Goal: Task Accomplishment & Management: Complete application form

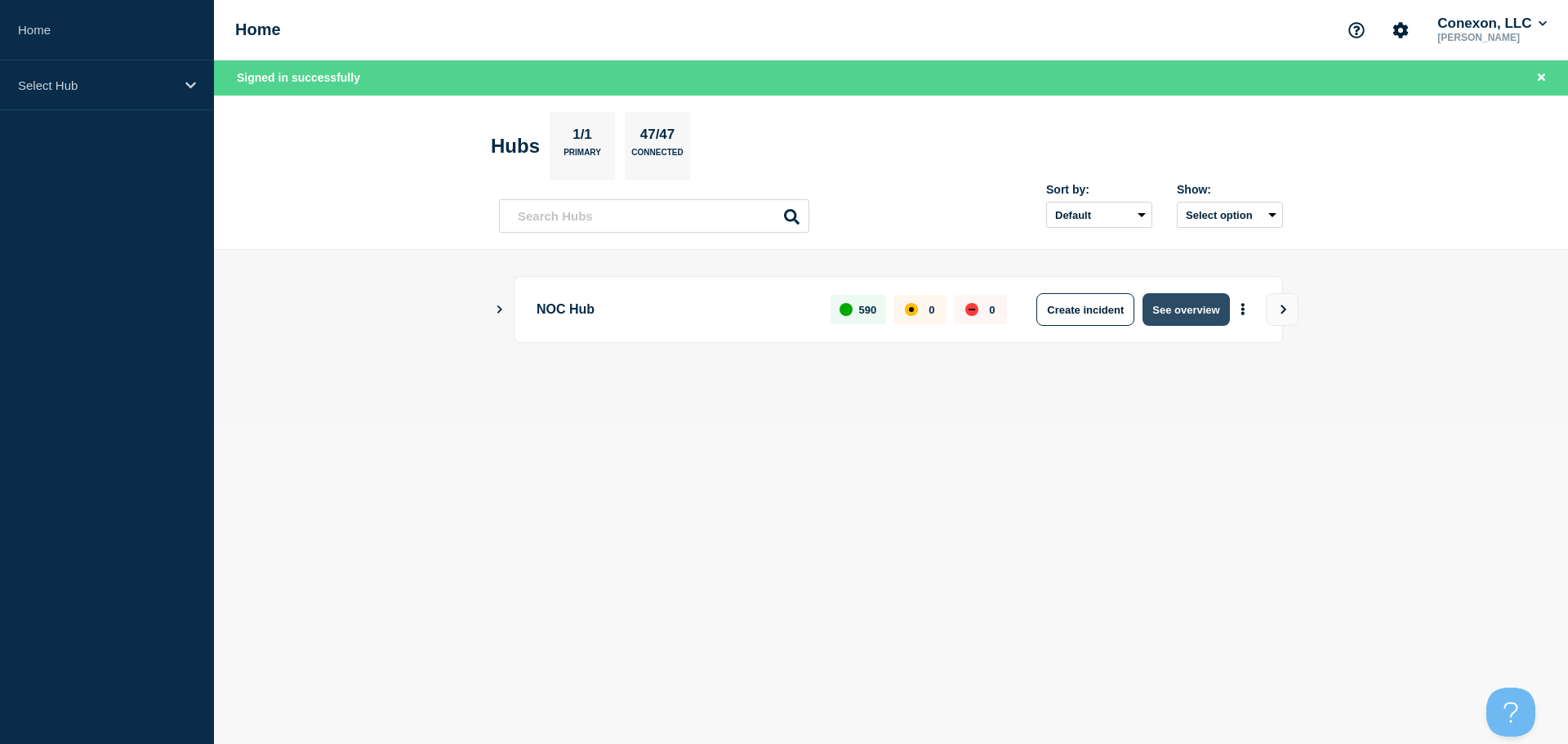
click at [1178, 300] on button "See overview" at bounding box center [1186, 309] width 87 height 33
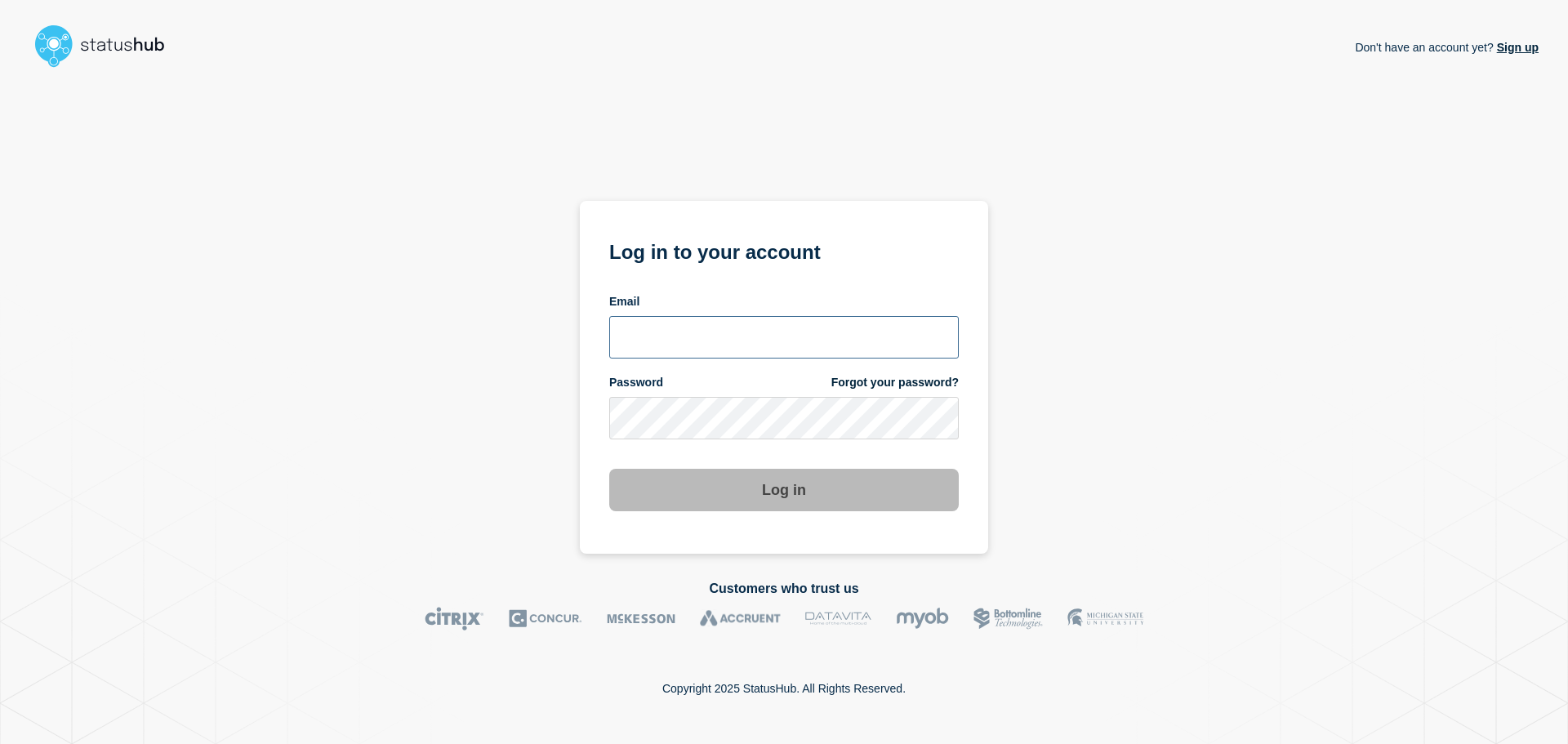
type input "[EMAIL_ADDRESS][DOMAIN_NAME]"
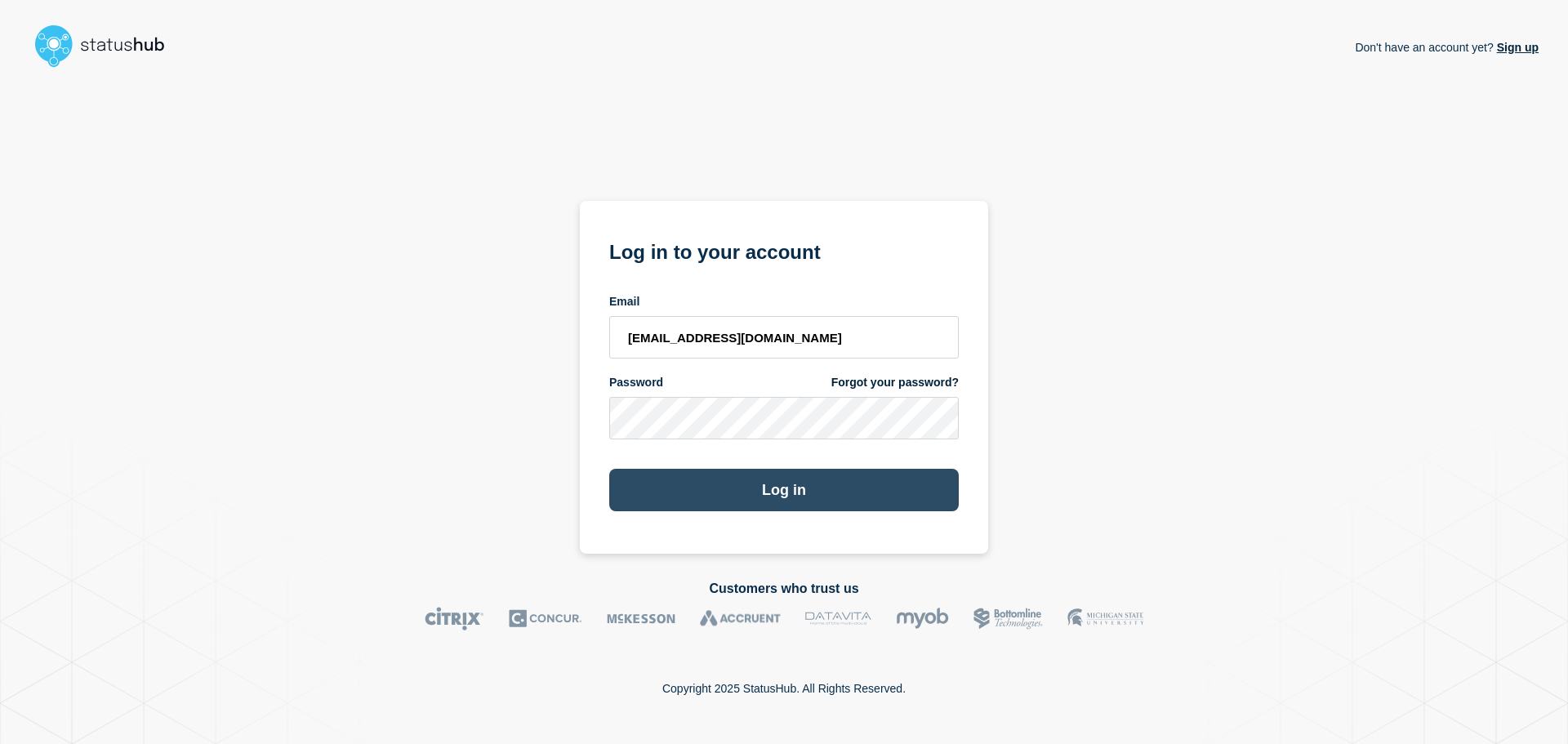
click at [695, 482] on button "Log in" at bounding box center [784, 490] width 350 height 42
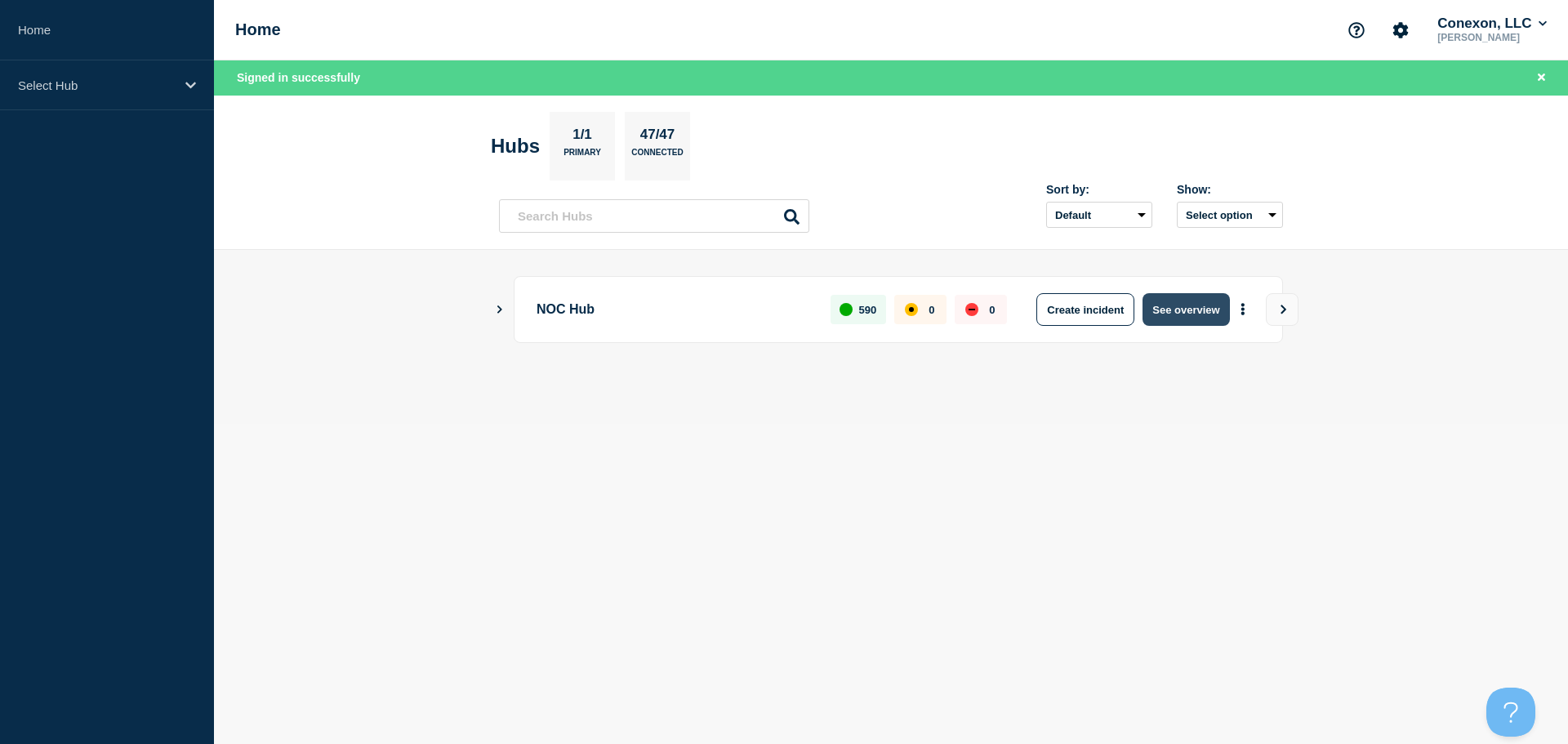
click at [1191, 312] on button "See overview" at bounding box center [1186, 309] width 87 height 33
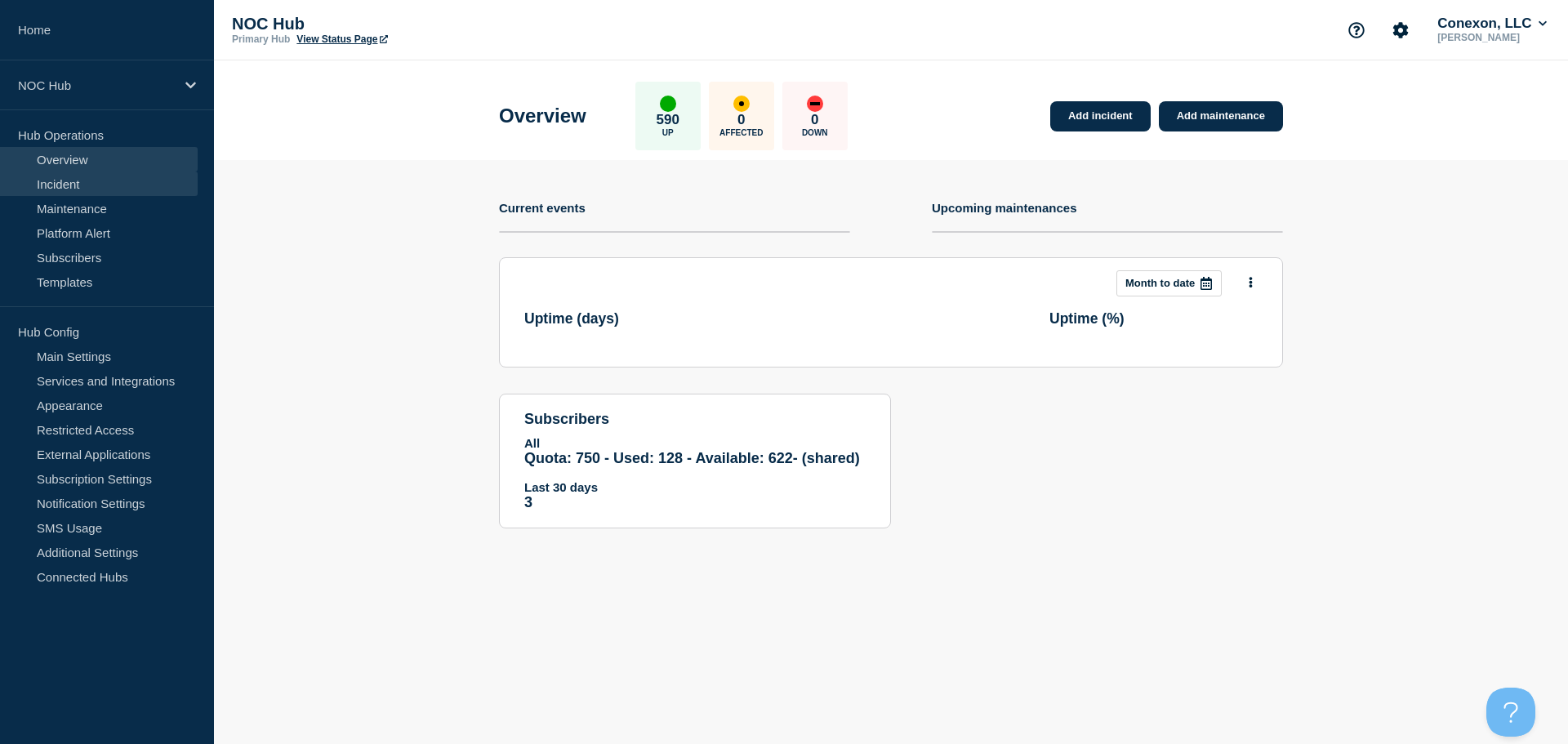
click at [52, 173] on link "Incident" at bounding box center [99, 184] width 198 height 25
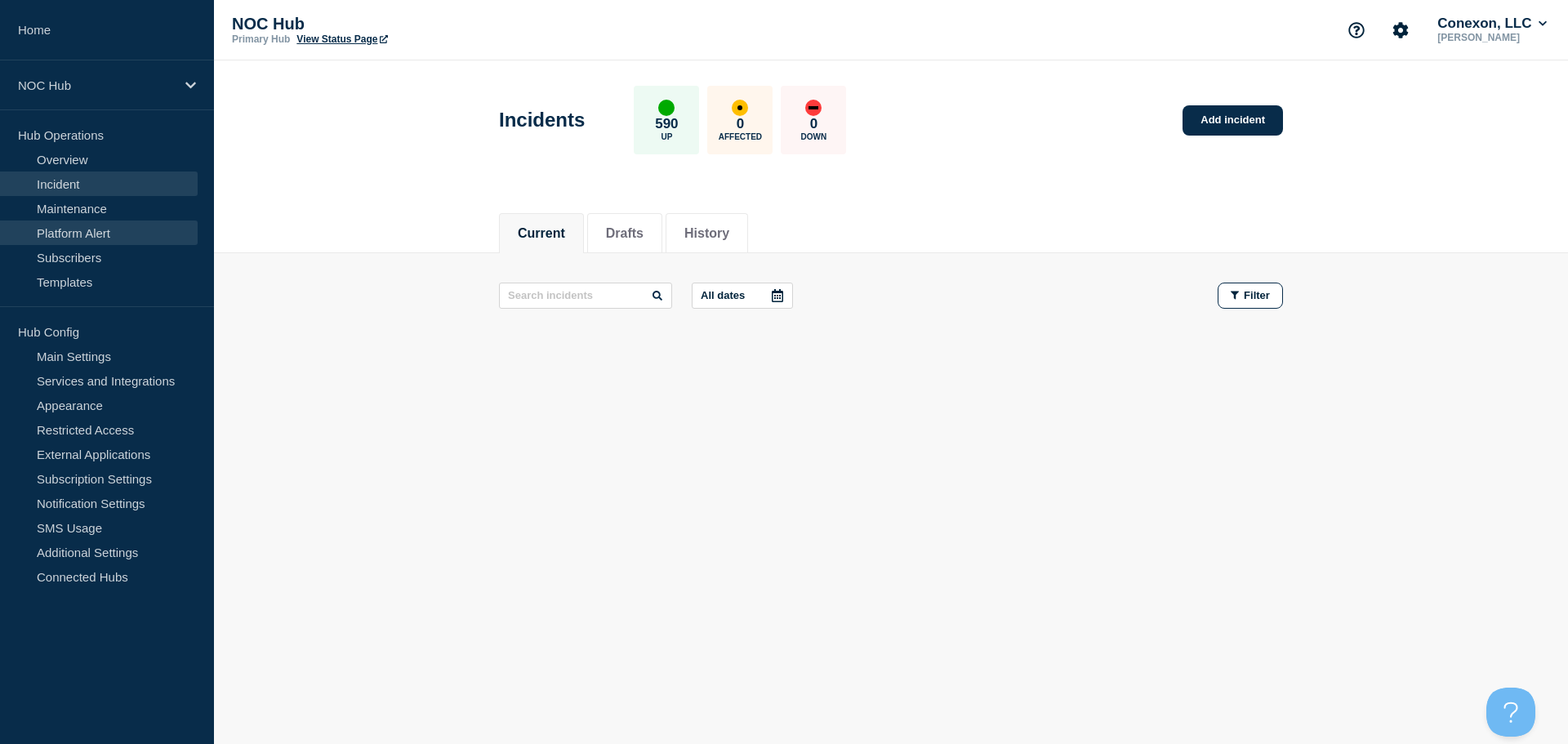
click at [105, 231] on link "Platform Alert" at bounding box center [99, 233] width 198 height 25
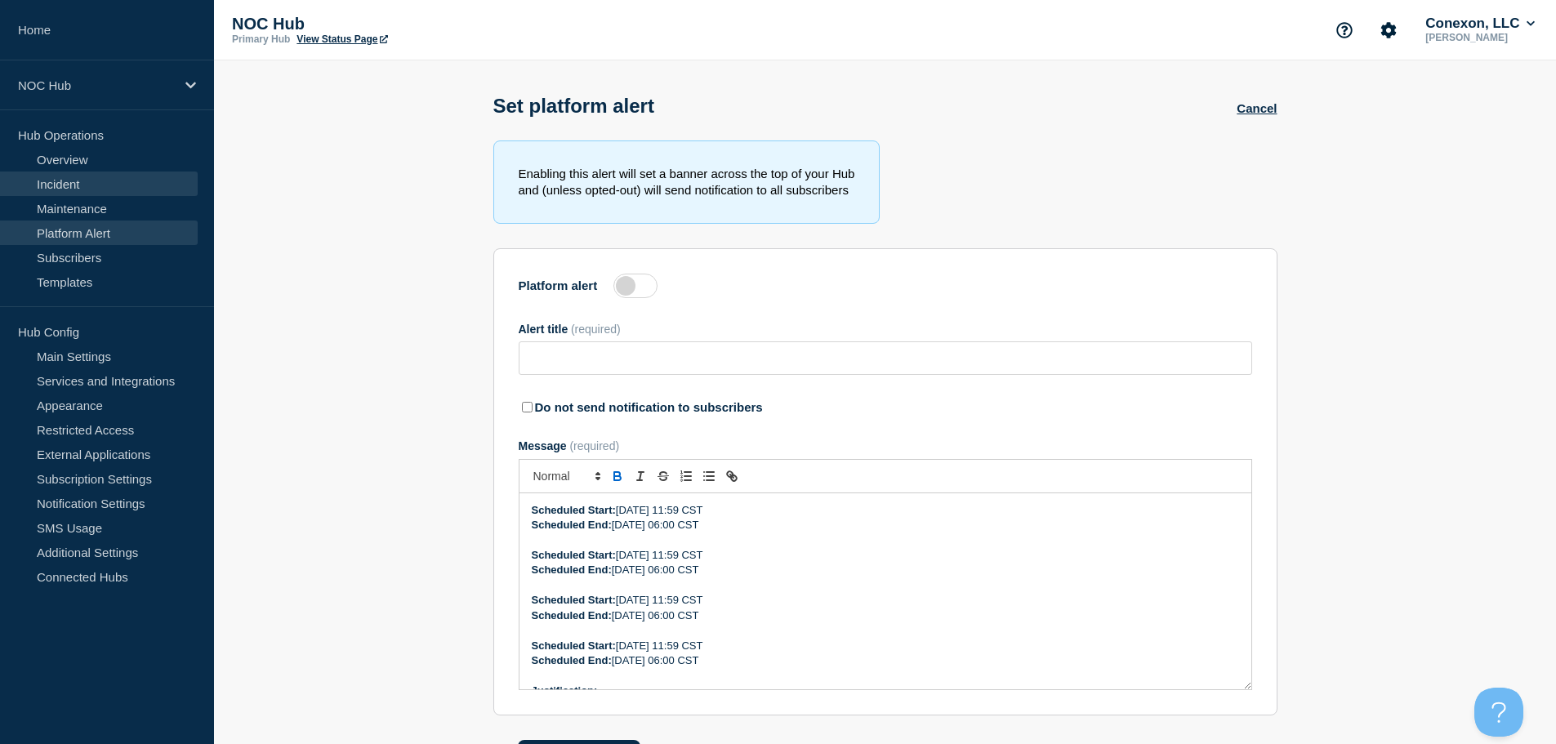
click at [90, 182] on link "Incident" at bounding box center [99, 184] width 198 height 25
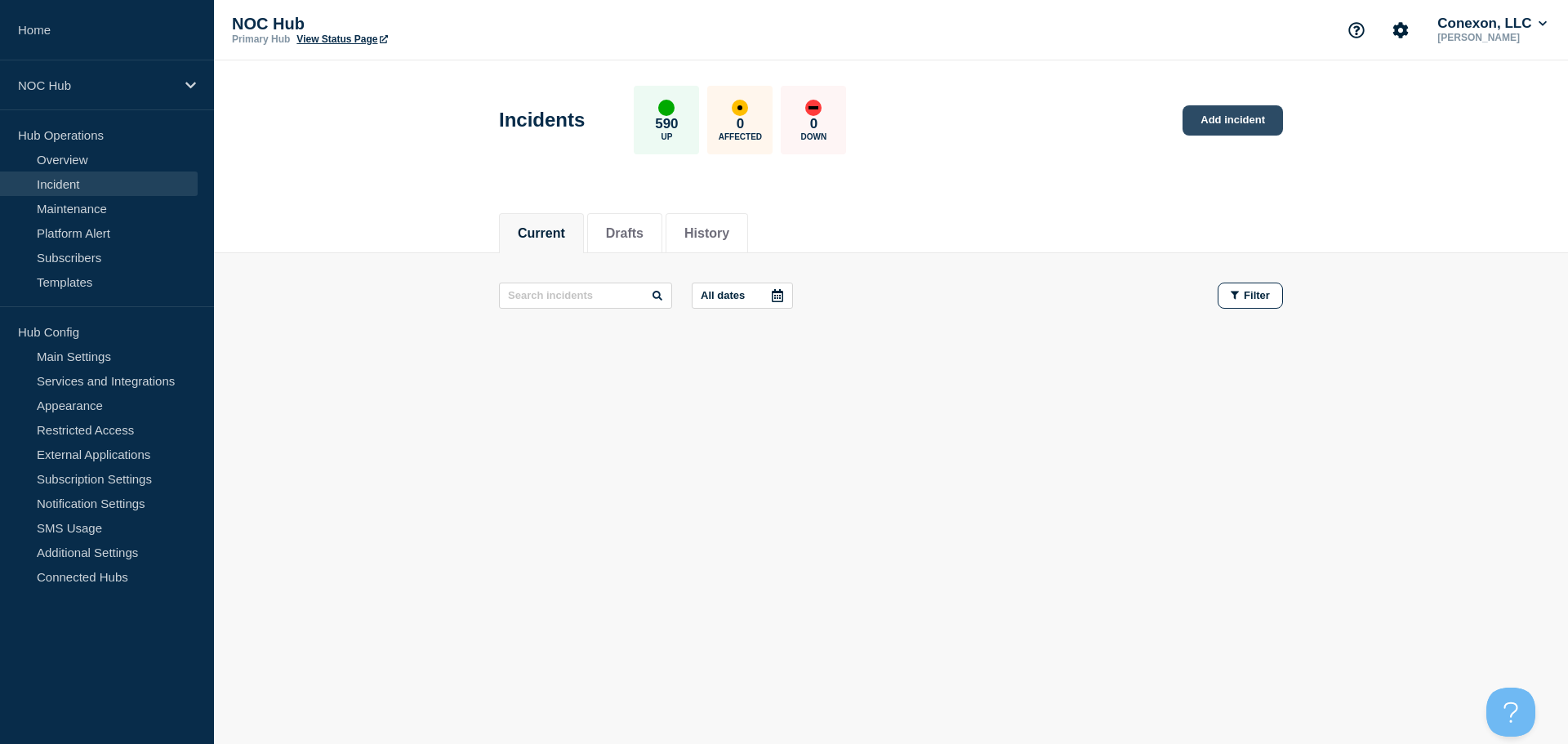
drag, startPoint x: 1252, startPoint y: 127, endPoint x: 1233, endPoint y: 130, distance: 19.1
click at [1252, 127] on link "Add incident" at bounding box center [1233, 120] width 100 height 30
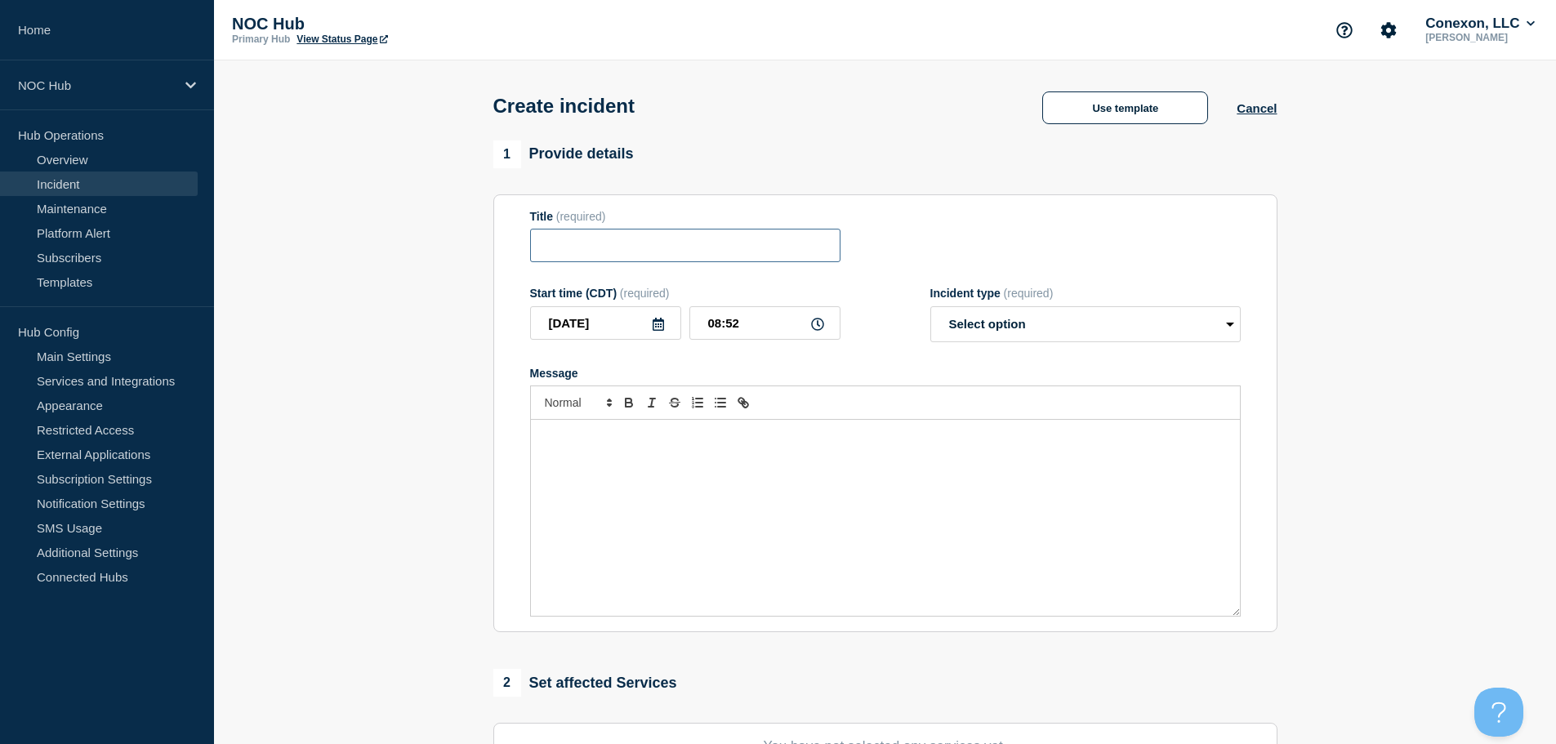
click at [619, 258] on input "Title" at bounding box center [685, 245] width 310 height 33
paste input "NOC Communication Alert – OpenPhone Service Disruption"
type input "NOC Communication Alert – OpenPhone Service Disruption"
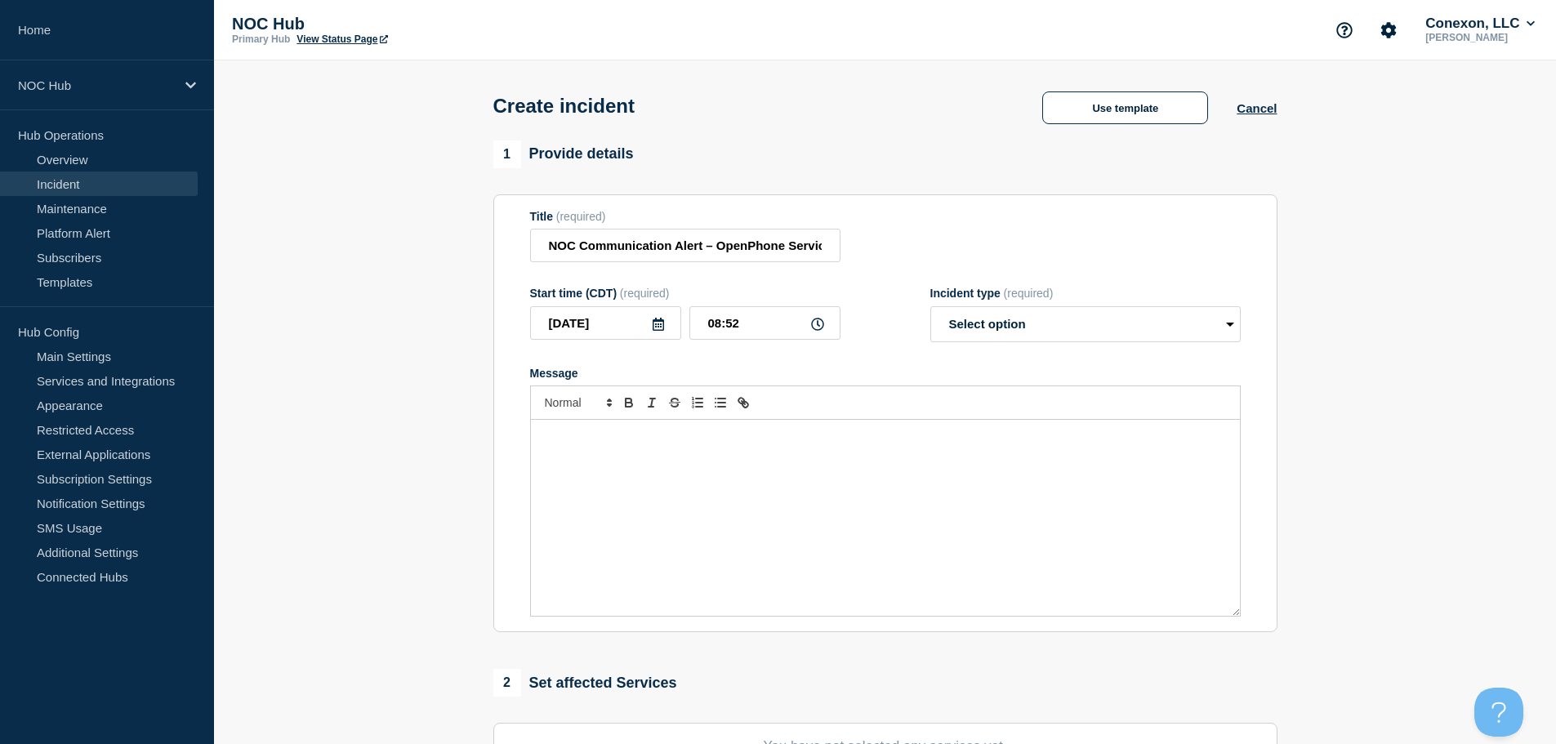
click at [577, 469] on div "Message" at bounding box center [885, 518] width 709 height 196
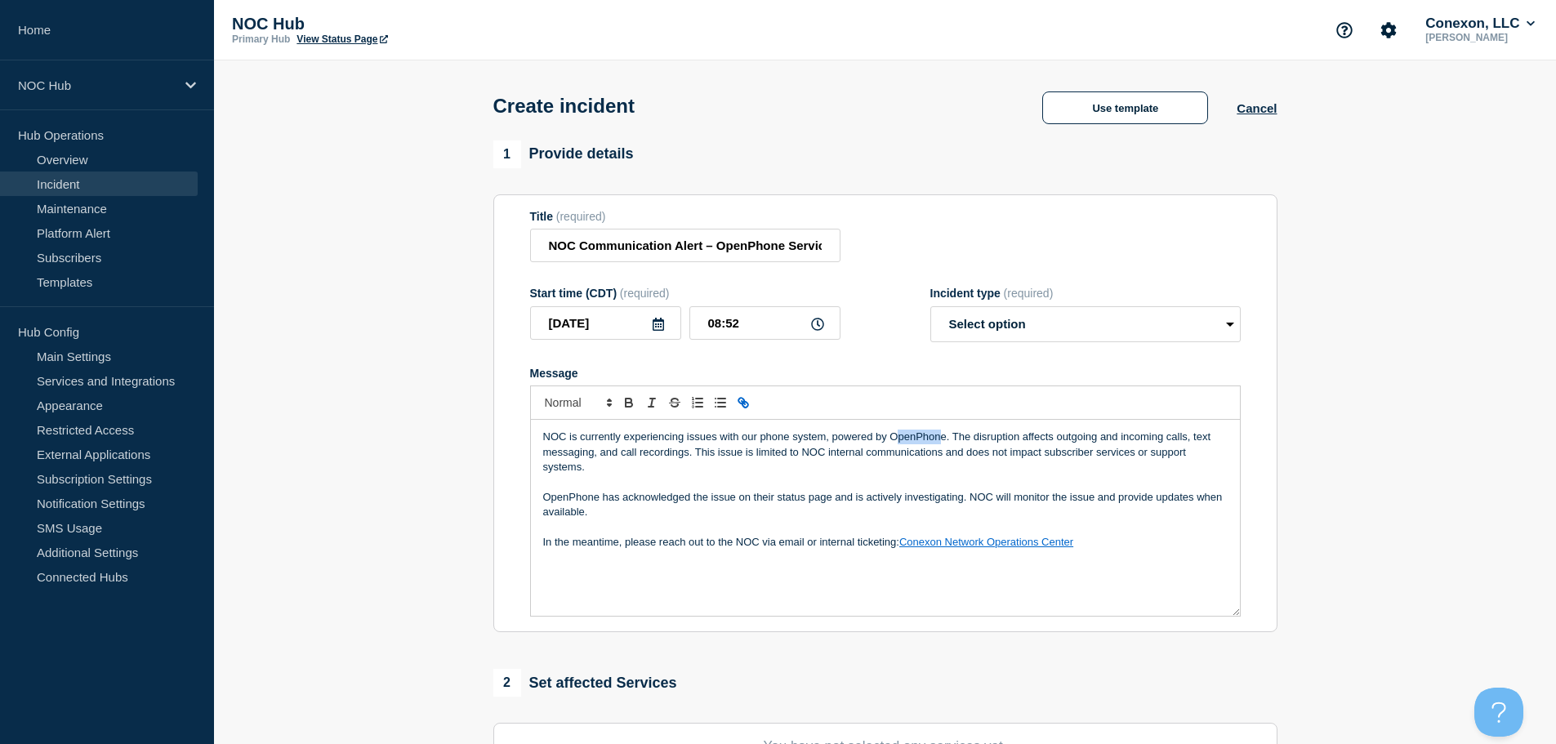
drag, startPoint x: 894, startPoint y: 440, endPoint x: 940, endPoint y: 440, distance: 45.7
click at [940, 440] on p "NOC is currently experiencing issues with our phone system, powered by OpenPhon…" at bounding box center [885, 452] width 684 height 45
drag, startPoint x: 1060, startPoint y: 443, endPoint x: 1127, endPoint y: 445, distance: 67.0
click at [1127, 445] on p "NOC is currently experiencing issues with our phone system, powered by Quo. The…" at bounding box center [885, 452] width 684 height 45
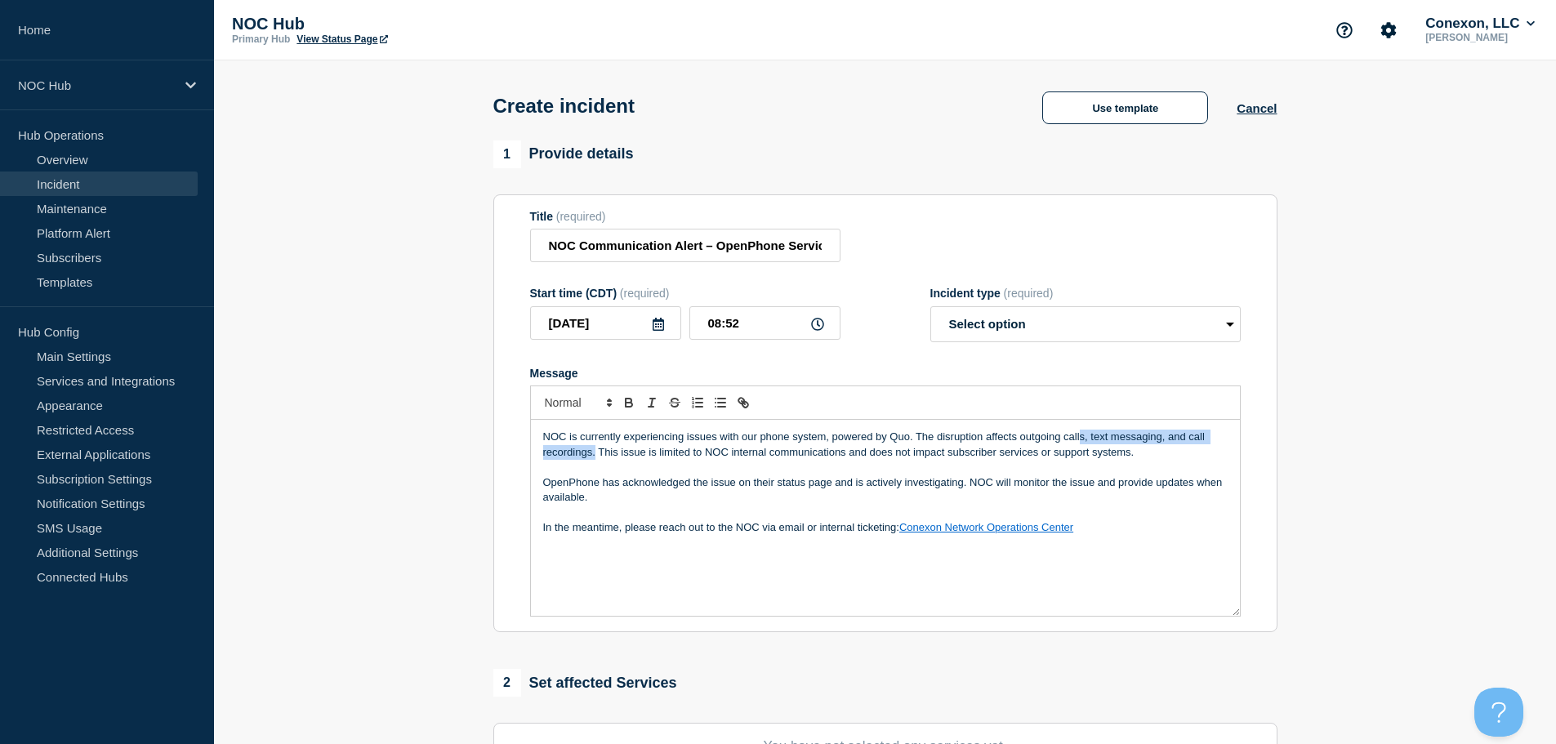
drag, startPoint x: 1081, startPoint y: 441, endPoint x: 595, endPoint y: 453, distance: 486.1
click at [595, 453] on p "NOC is currently experiencing issues with our phone system, powered by Quo. The…" at bounding box center [885, 445] width 684 height 30
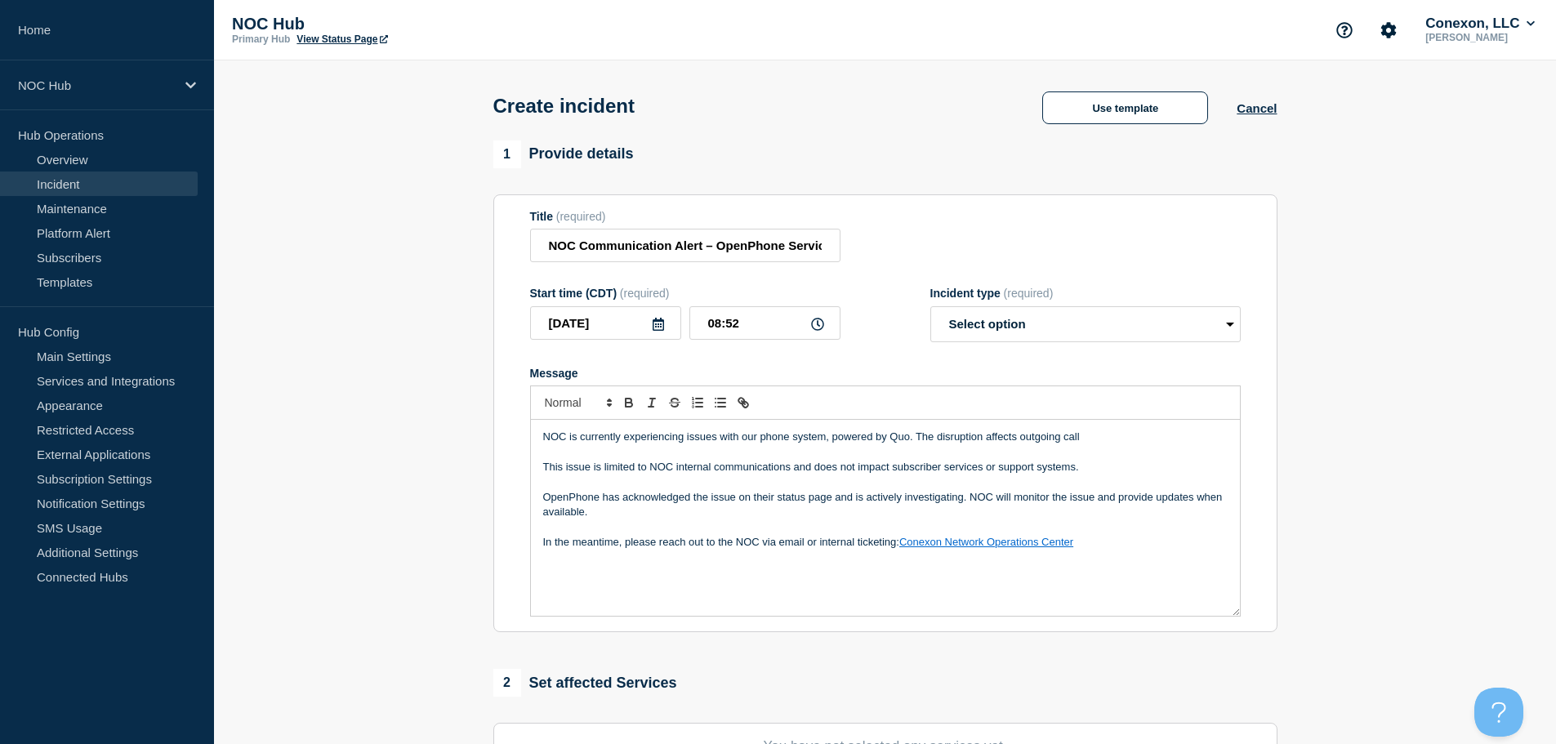
click at [1117, 444] on p "NOC is currently experiencing issues with our phone system, powered by Quo. The…" at bounding box center [885, 437] width 684 height 15
click at [546, 472] on p "This issue is limited to NOC internal communications and does not impact subscr…" at bounding box center [885, 467] width 684 height 15
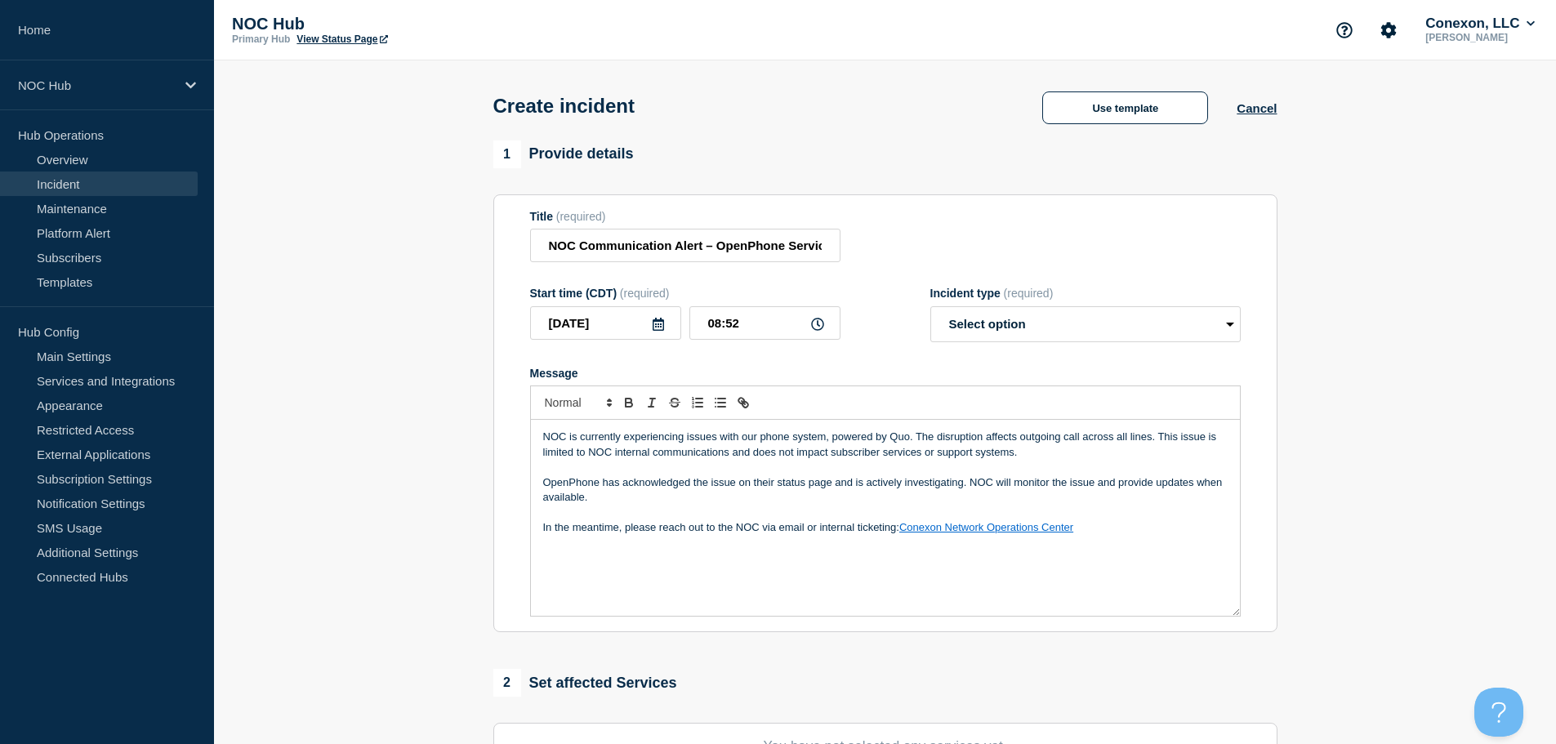
click at [614, 460] on p "NOC is currently experiencing issues with our phone system, powered by Quo. The…" at bounding box center [885, 445] width 684 height 30
click at [603, 460] on p "NOC is currently experiencing issues with our phone system, powered by Quo. The…" at bounding box center [885, 445] width 684 height 30
click at [592, 483] on p "OpenPhone has acknowledged the issue on their status page and is actively inves…" at bounding box center [885, 490] width 684 height 30
drag, startPoint x: 601, startPoint y: 483, endPoint x: 506, endPoint y: 483, distance: 94.7
click at [506, 483] on section "Title (required) NOC Communication Alert – OpenPhone Service Disruption Start t…" at bounding box center [885, 413] width 784 height 439
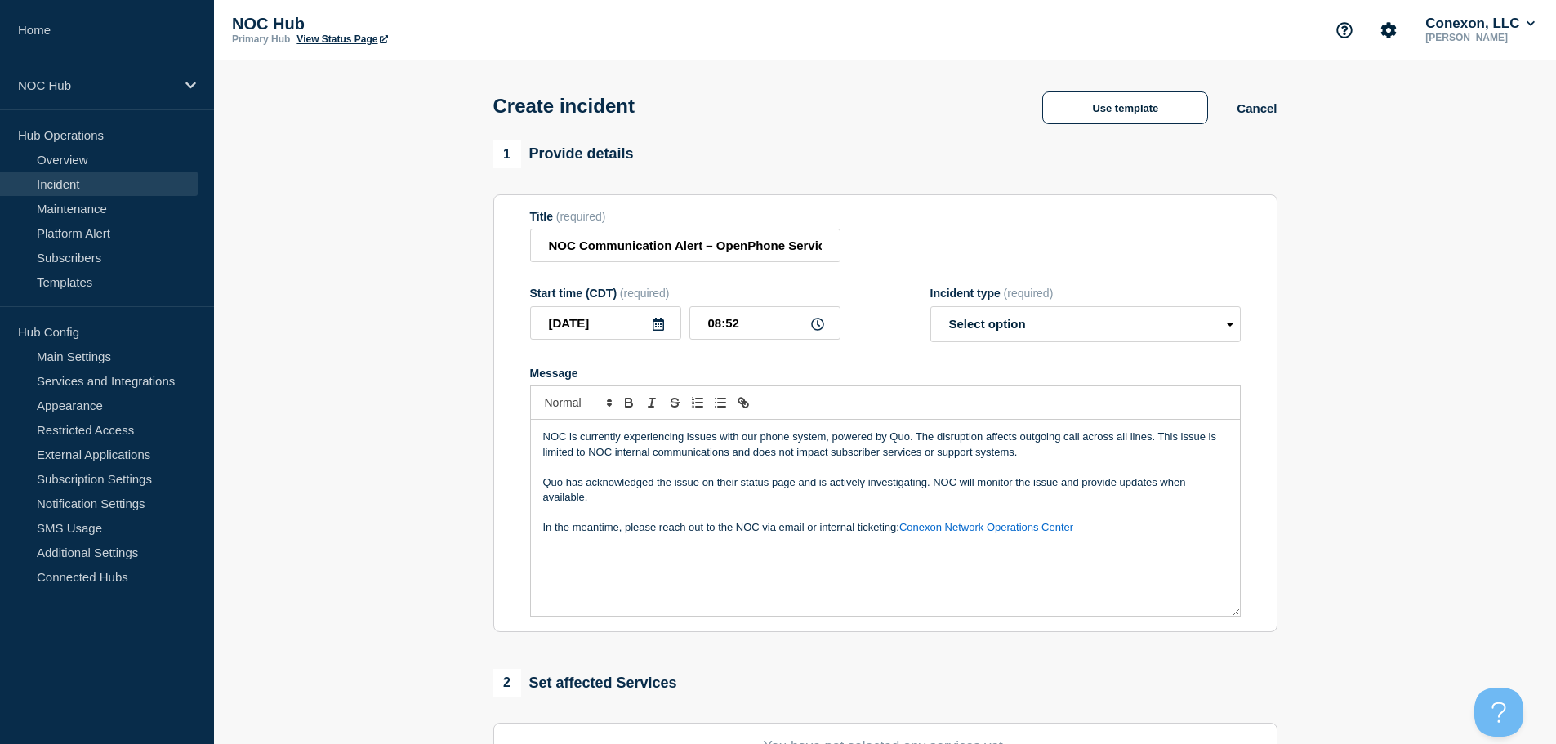
click at [585, 472] on p "Message" at bounding box center [885, 467] width 684 height 15
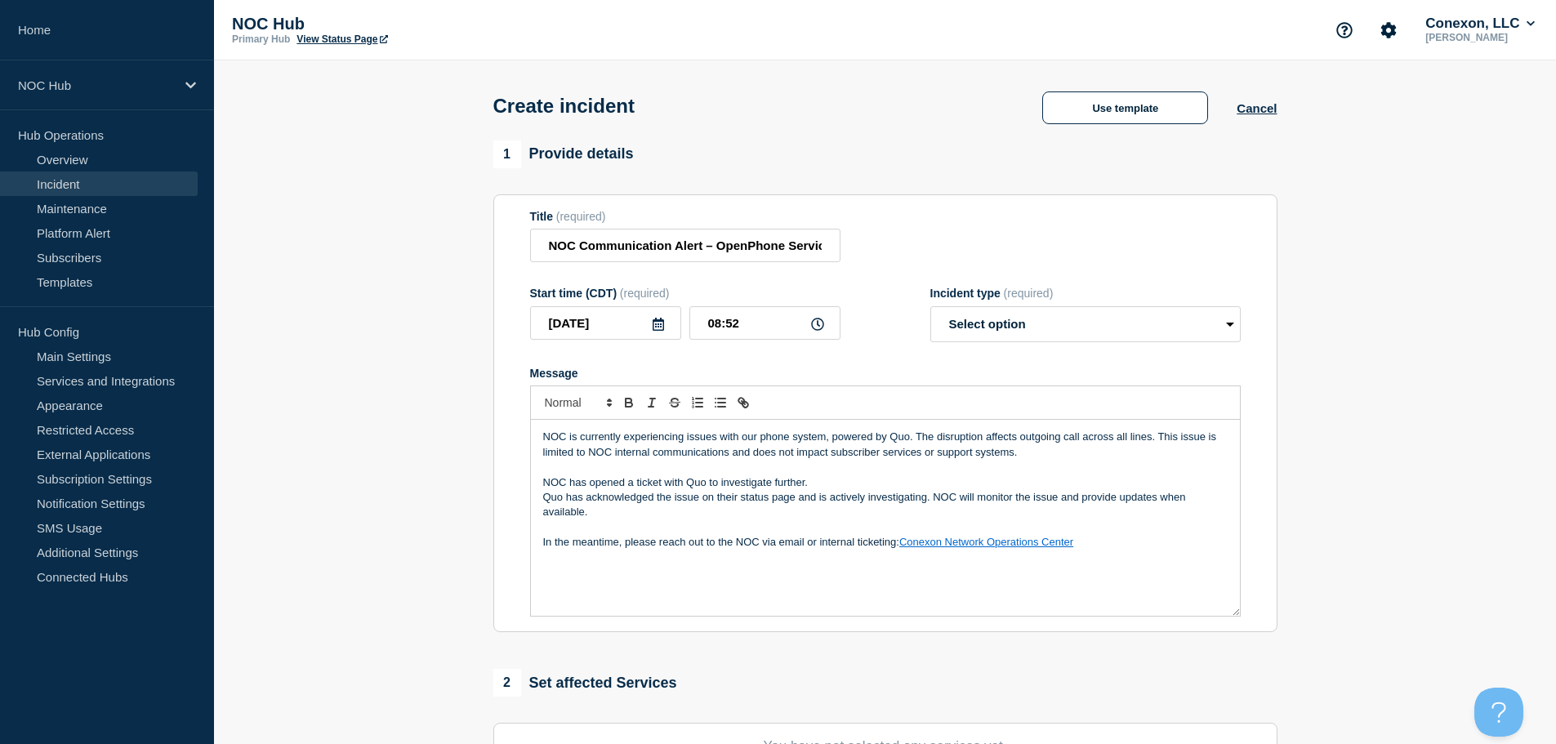
click at [828, 479] on p "NOC has opened a ticket with Quo to investigate further." at bounding box center [885, 482] width 684 height 15
click at [1130, 437] on p "NOC is currently experiencing issues with our phone system, powered by Quo. The…" at bounding box center [885, 445] width 684 height 30
click at [916, 486] on p "NOC has opened a ticket with Quo to investigate further. More updates soon." at bounding box center [885, 482] width 684 height 15
drag, startPoint x: 916, startPoint y: 486, endPoint x: 809, endPoint y: 486, distance: 107.0
click at [809, 486] on p "NOC has opened a ticket with Quo to investigate further. More updates soon." at bounding box center [885, 482] width 684 height 15
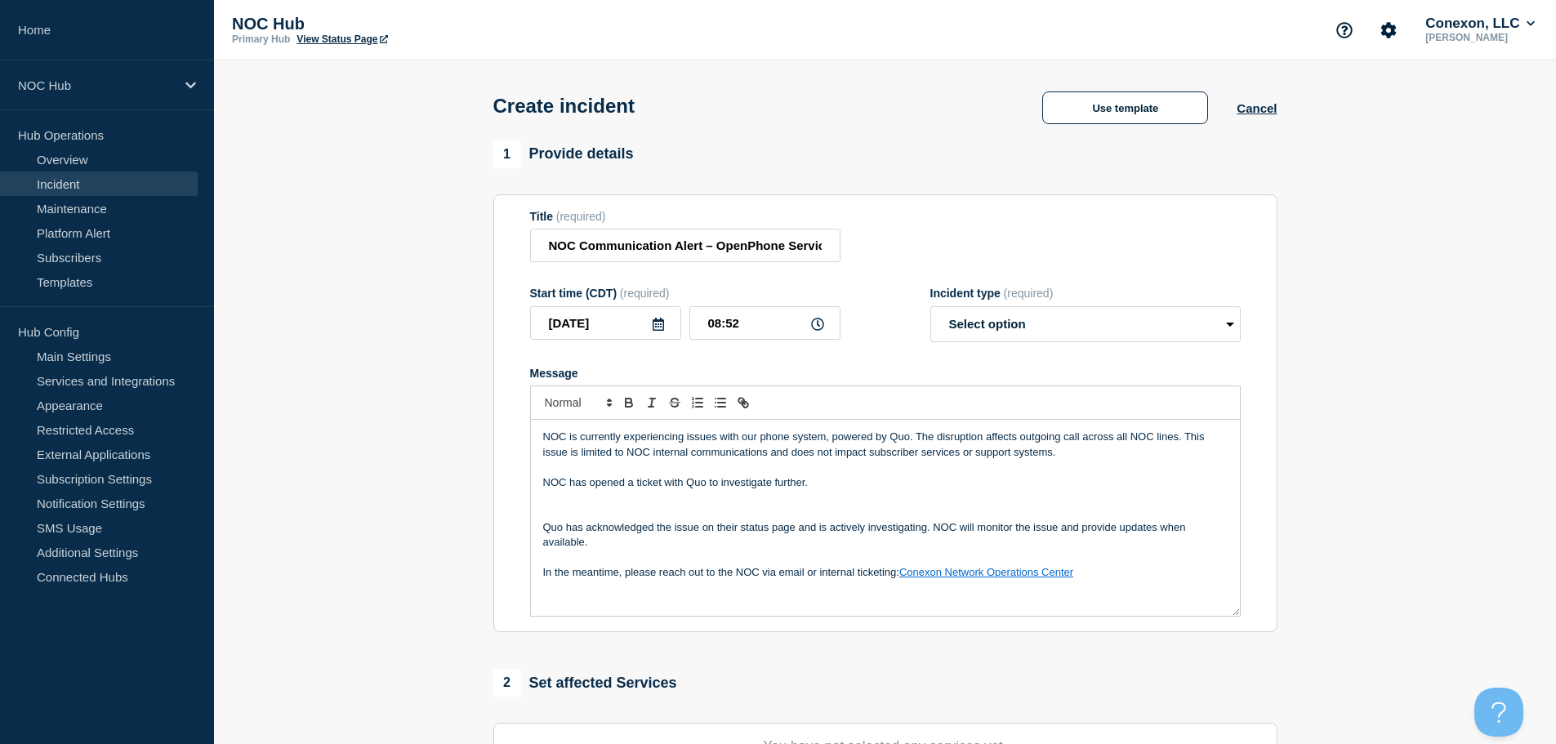
click at [1112, 576] on p "In the meantime, please reach out to the NOC via email or internal ticketing: C…" at bounding box center [885, 572] width 684 height 15
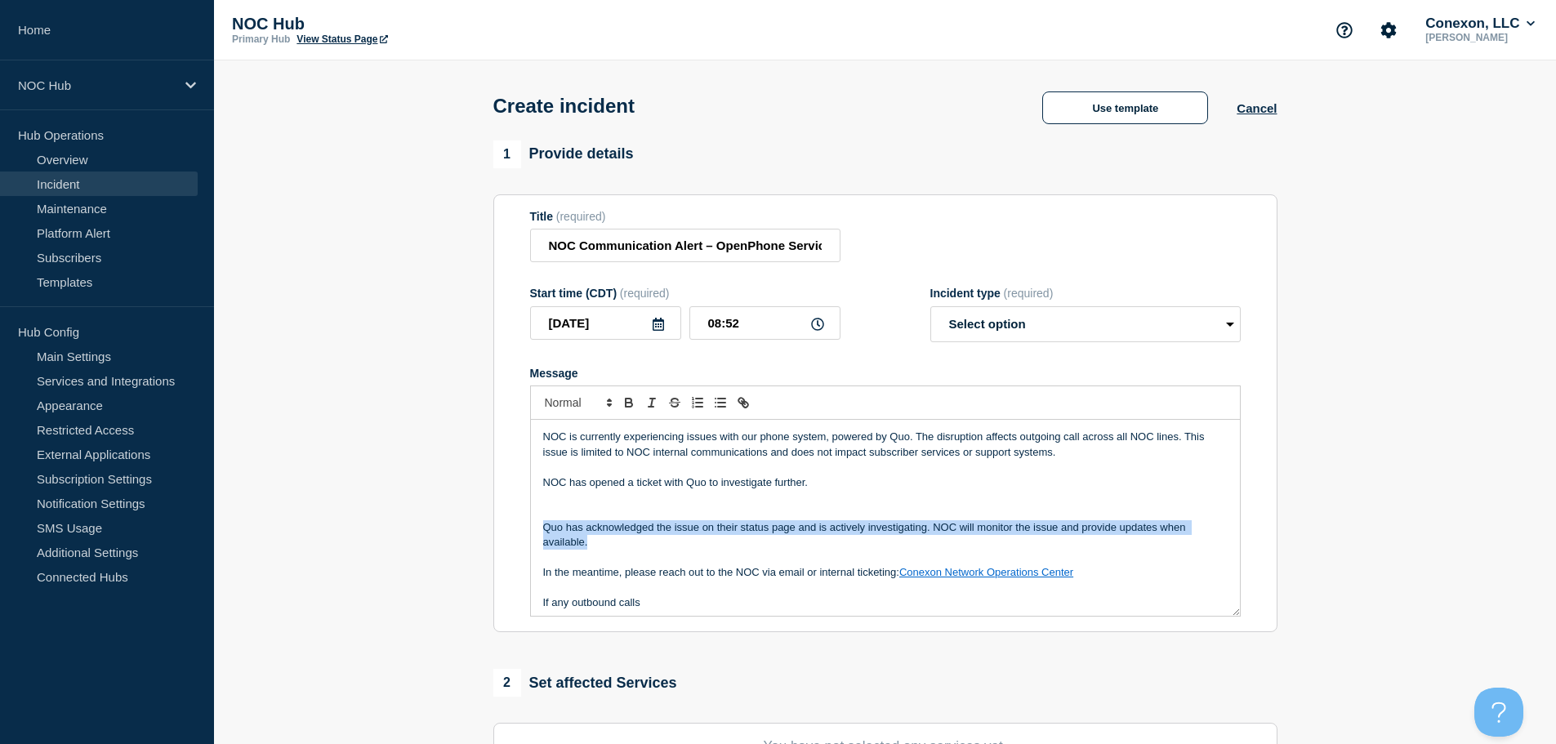
drag, startPoint x: 644, startPoint y: 553, endPoint x: 532, endPoint y: 535, distance: 114.1
click at [532, 535] on div "NOC is currently experiencing issues with our phone system, powered by Quo. The…" at bounding box center [885, 518] width 709 height 196
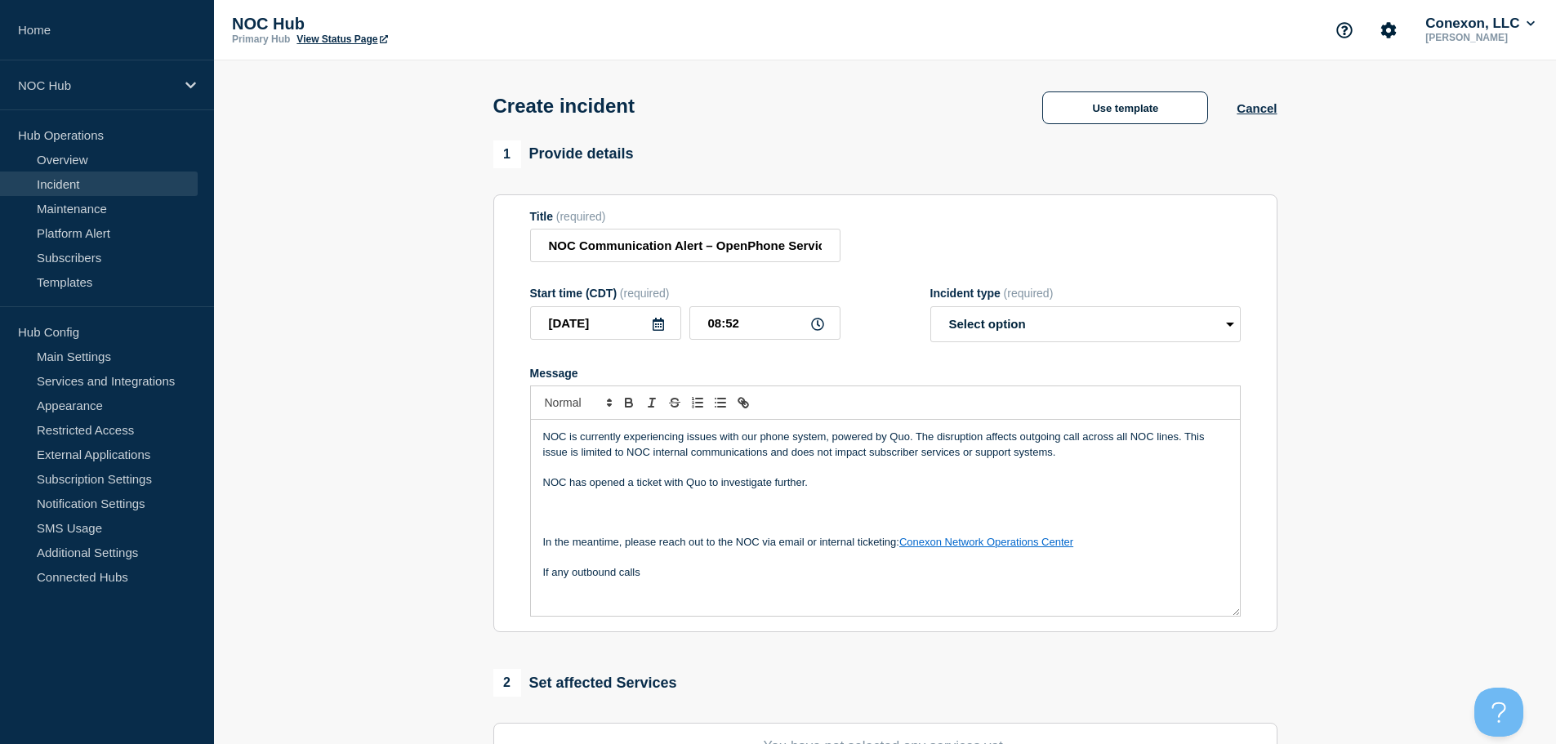
click at [571, 519] on p "Message" at bounding box center [885, 512] width 684 height 15
click at [542, 522] on div "NOC is currently experiencing issues with our phone system, powered by Quo. The…" at bounding box center [885, 518] width 709 height 196
click at [572, 519] on p "Message" at bounding box center [885, 512] width 684 height 15
drag, startPoint x: 732, startPoint y: 518, endPoint x: 539, endPoint y: 508, distance: 193.0
click at [539, 508] on div "NOC is currently experiencing issues with our phone system, powered by Quo. The…" at bounding box center [885, 518] width 709 height 196
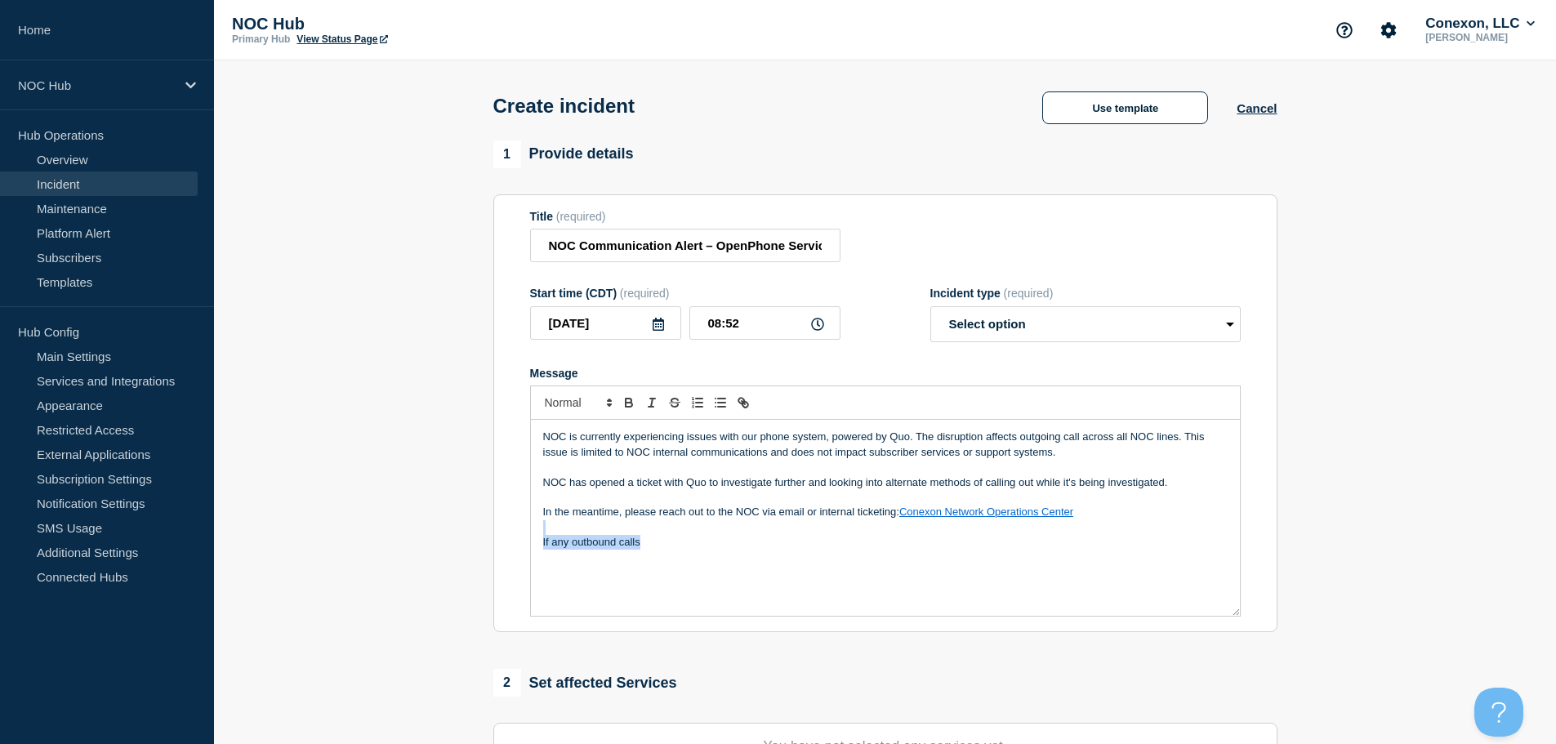
drag, startPoint x: 631, startPoint y: 533, endPoint x: 717, endPoint y: 635, distance: 133.2
click at [717, 633] on section "Title (required) NOC Communication Alert – OpenPhone Service Disruption Start t…" at bounding box center [885, 413] width 784 height 439
click at [660, 517] on p "In the meantime, please reach out to the NOC via email or internal ticketing: C…" at bounding box center [885, 512] width 684 height 15
click at [780, 515] on p "In the meantime, please reach out to the NOC via email or internal ticketing: C…" at bounding box center [885, 512] width 684 height 15
click at [977, 331] on select "Select option Investigating Identified Monitoring" at bounding box center [1085, 324] width 310 height 36
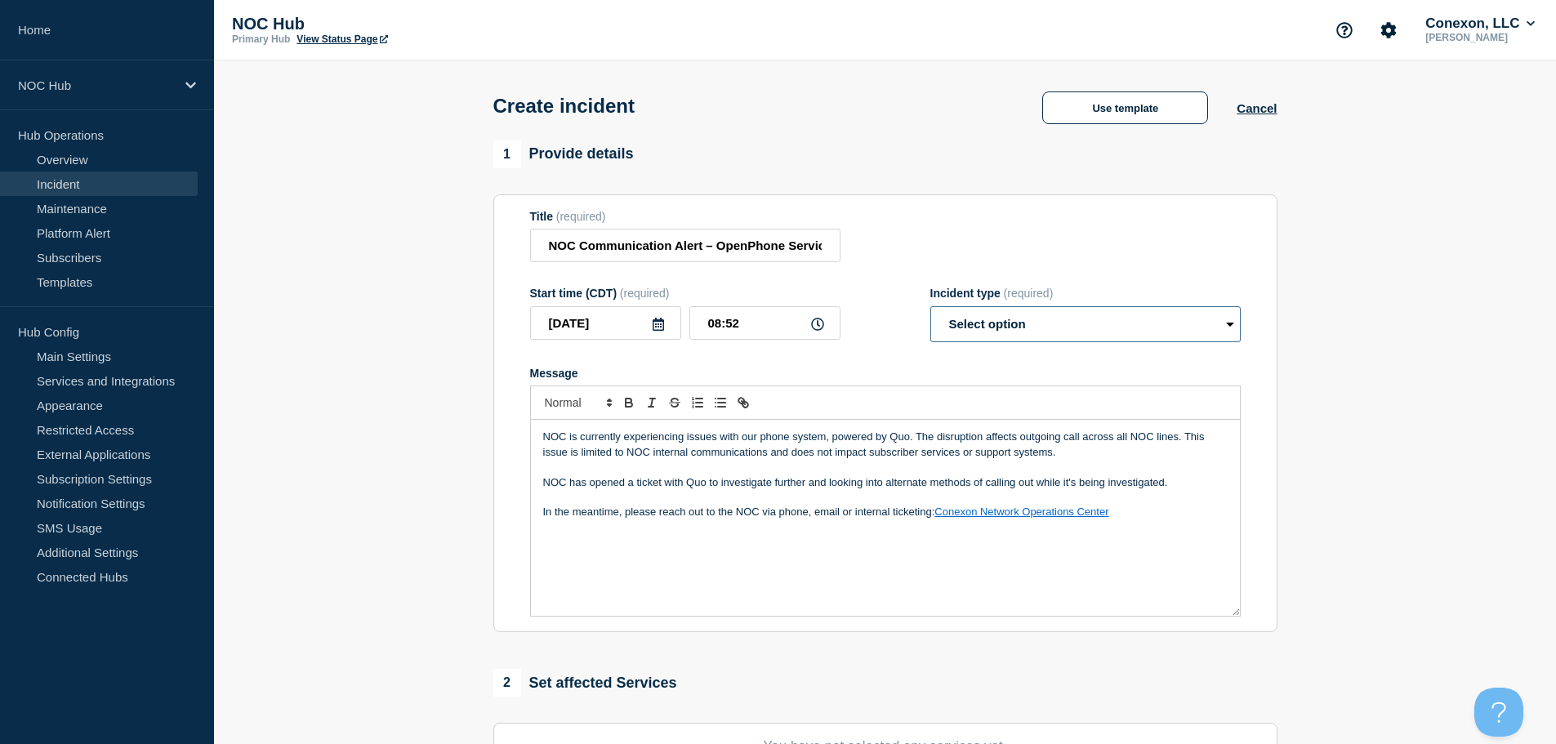
select select "investigating"
click at [930, 310] on select "Select option Investigating Identified Monitoring" at bounding box center [1085, 324] width 310 height 36
click at [995, 323] on select "Select option Investigating Identified Monitoring" at bounding box center [1085, 324] width 310 height 36
click at [900, 323] on div "Start time (CDT) (required) 2025-10-08 08:52 Incident type (required) Select op…" at bounding box center [885, 315] width 711 height 56
click at [792, 484] on p "NOC has opened a ticket with Quo to investigate further and looking into altern…" at bounding box center [885, 482] width 684 height 15
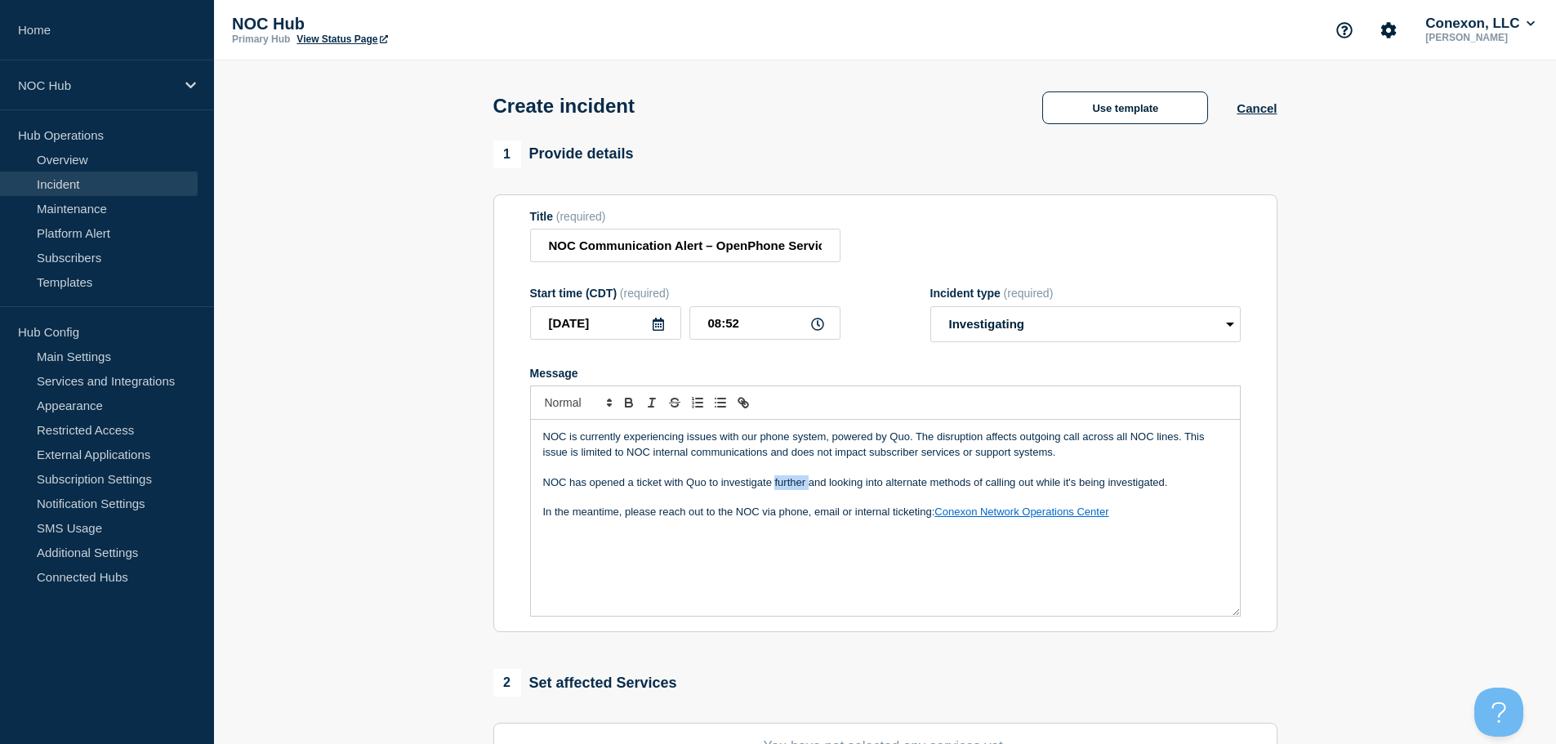
click at [792, 484] on p "NOC has opened a ticket with Quo to investigate further and looking into altern…" at bounding box center [885, 482] width 684 height 15
click at [809, 489] on p "NOC has opened a ticket with Quo to investigate and looking into alternate meth…" at bounding box center [885, 482] width 684 height 15
click at [814, 489] on p "NOC has opened a ticket with Quo to investigate and looking into alternate meth…" at bounding box center [885, 482] width 684 height 15
drag, startPoint x: 1005, startPoint y: 488, endPoint x: 1144, endPoint y: 481, distance: 139.8
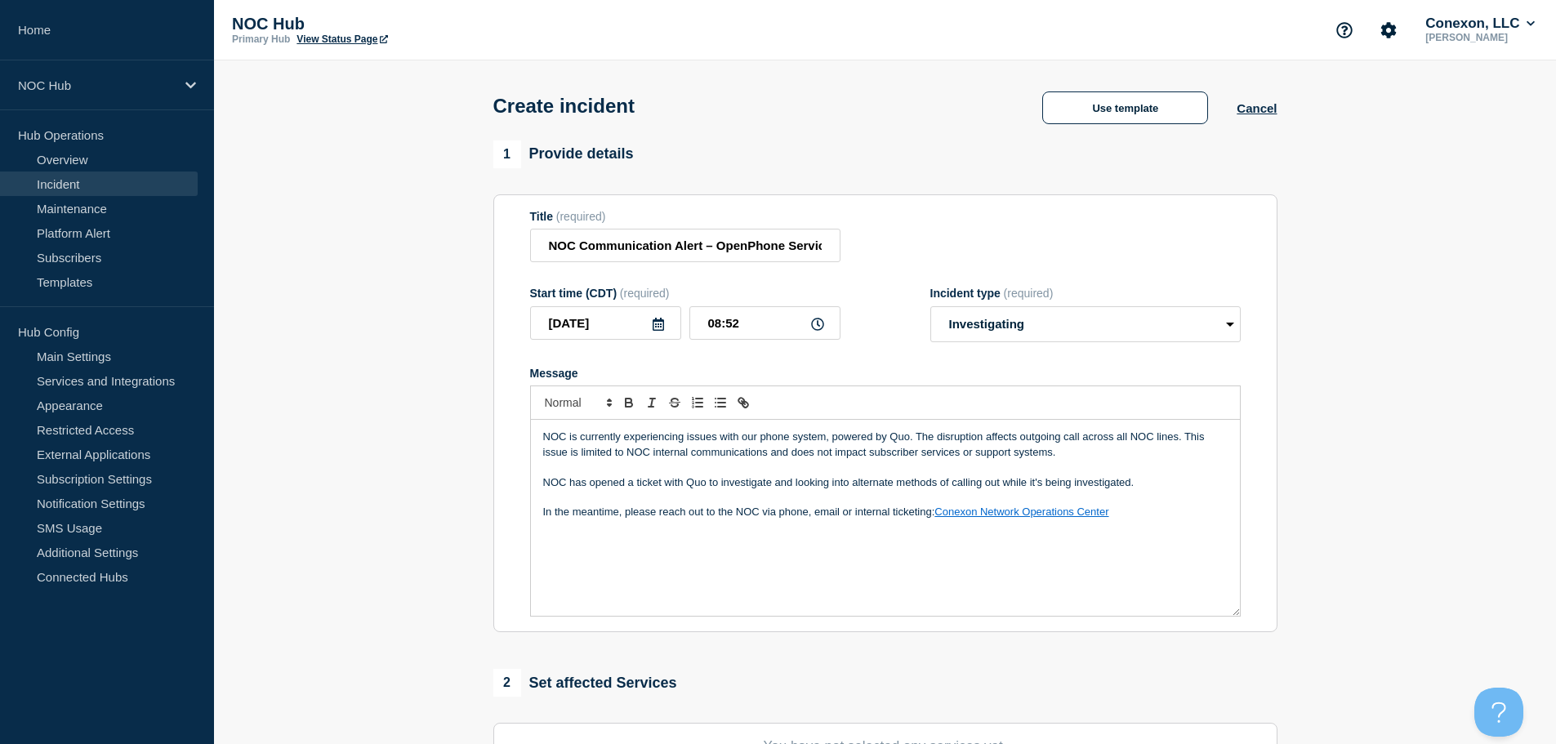
click at [1144, 481] on p "NOC has opened a ticket with Quo to investigate and looking into alternate meth…" at bounding box center [885, 482] width 684 height 15
drag, startPoint x: 629, startPoint y: 517, endPoint x: 542, endPoint y: 517, distance: 87.4
click at [542, 517] on div "NOC is currently experiencing issues with our phone system, powered by Quo. The…" at bounding box center [885, 518] width 709 height 196
click at [1128, 515] on p "Please reach out to the NOC via phone, email or internal ticketing: Conexon Net…" at bounding box center [885, 512] width 684 height 15
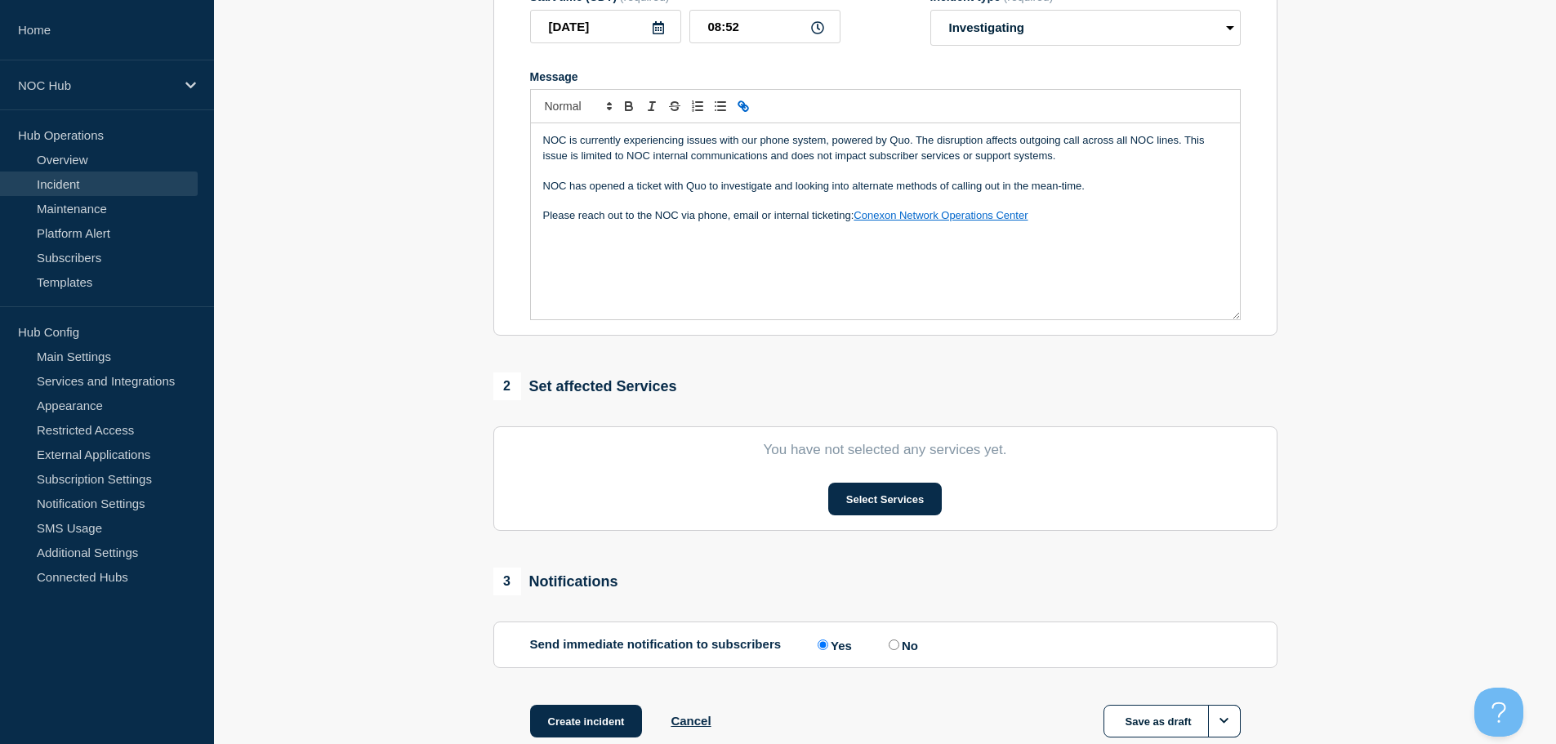
scroll to position [400, 0]
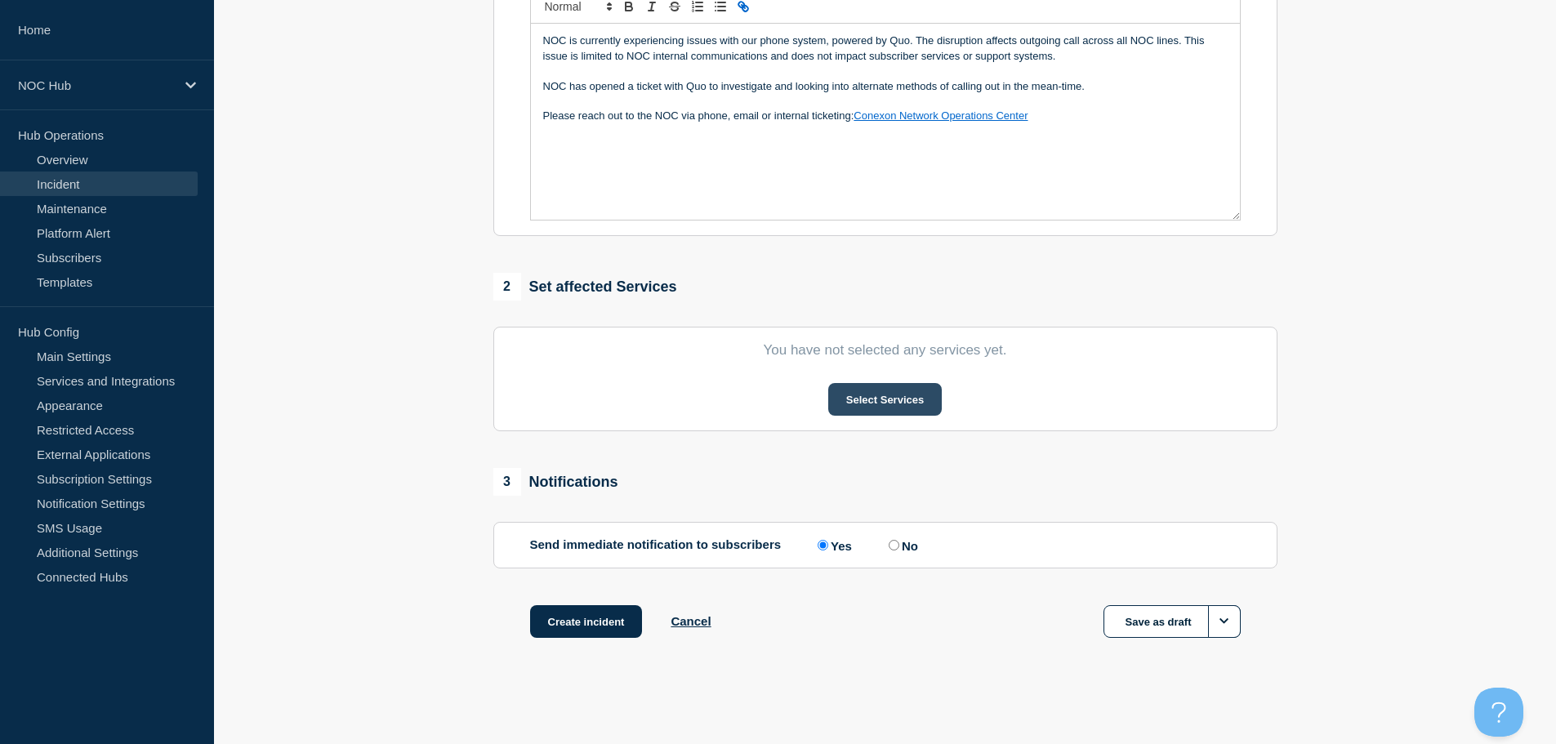
click at [875, 401] on button "Select Services" at bounding box center [885, 399] width 114 height 33
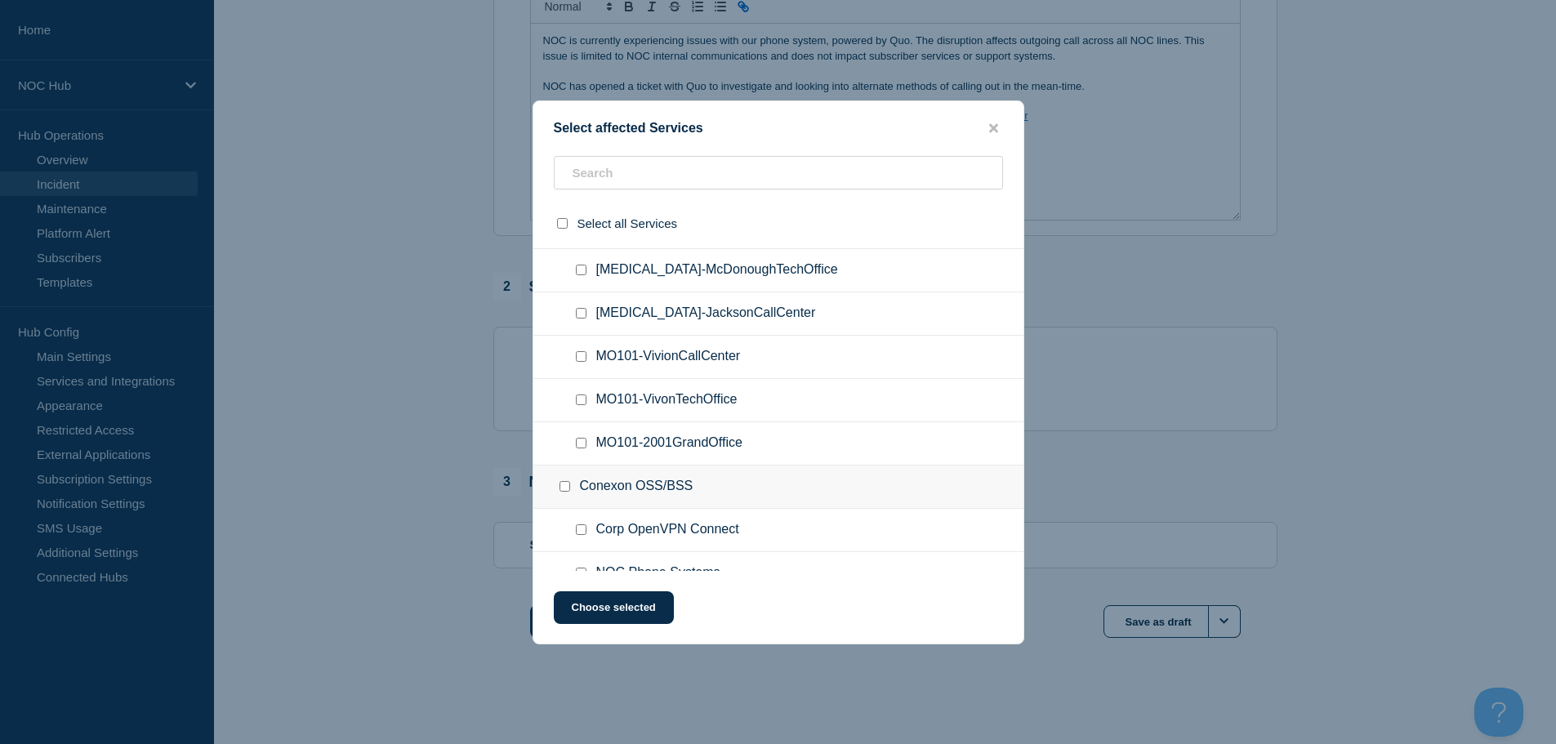
scroll to position [327, 0]
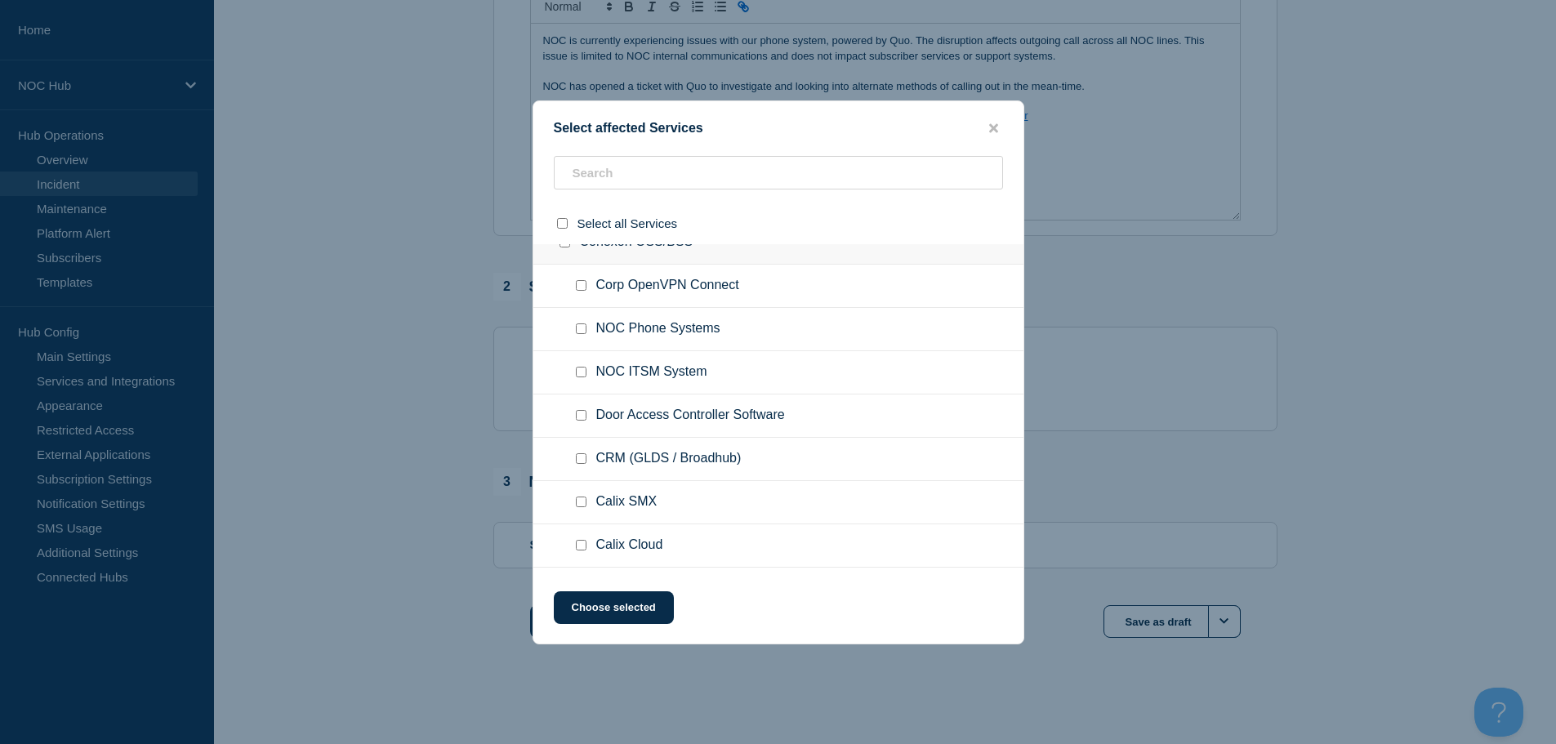
click at [578, 328] on input "NOC Phone Systems checkbox" at bounding box center [581, 328] width 11 height 11
checkbox input "true"
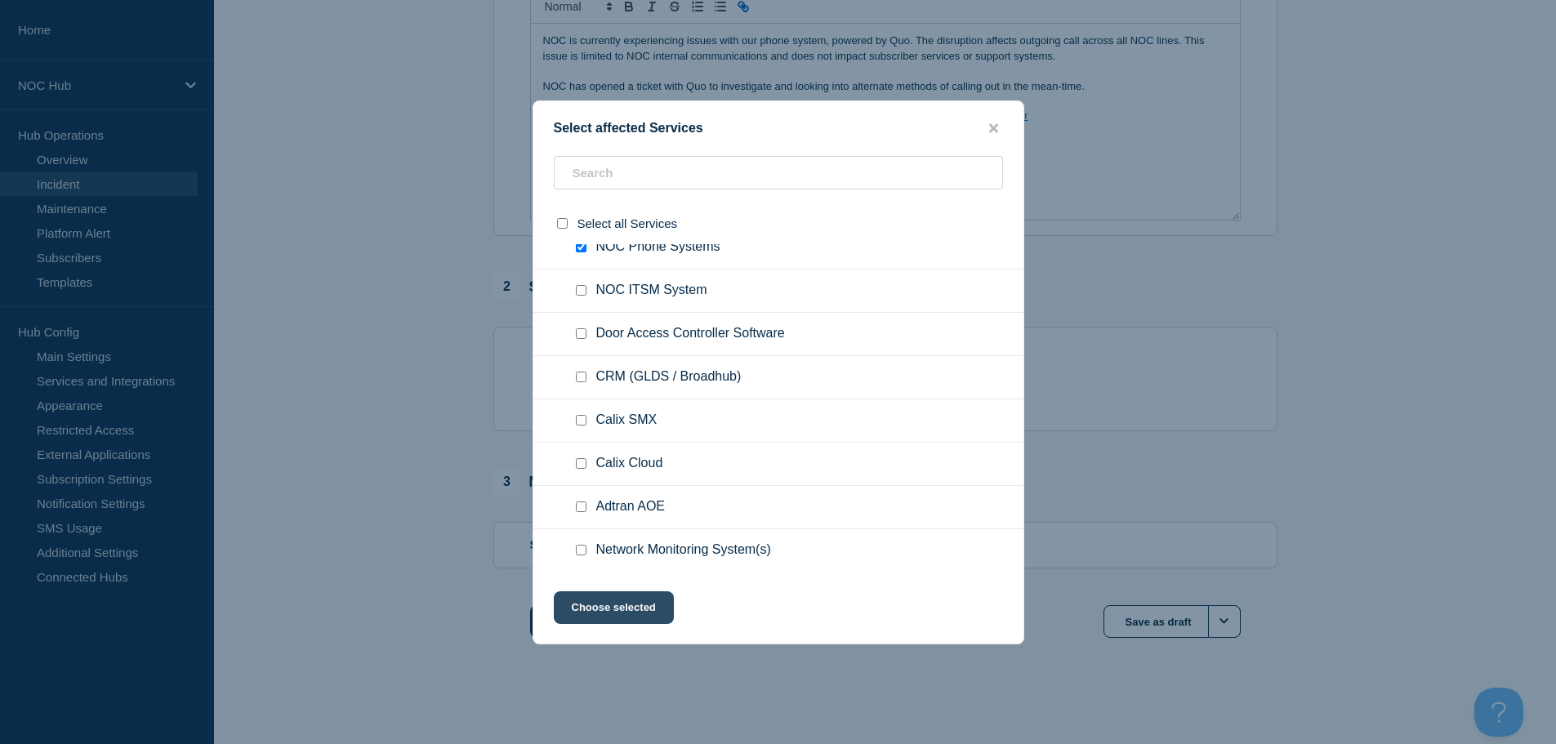
click at [598, 613] on button "Choose selected" at bounding box center [614, 607] width 120 height 33
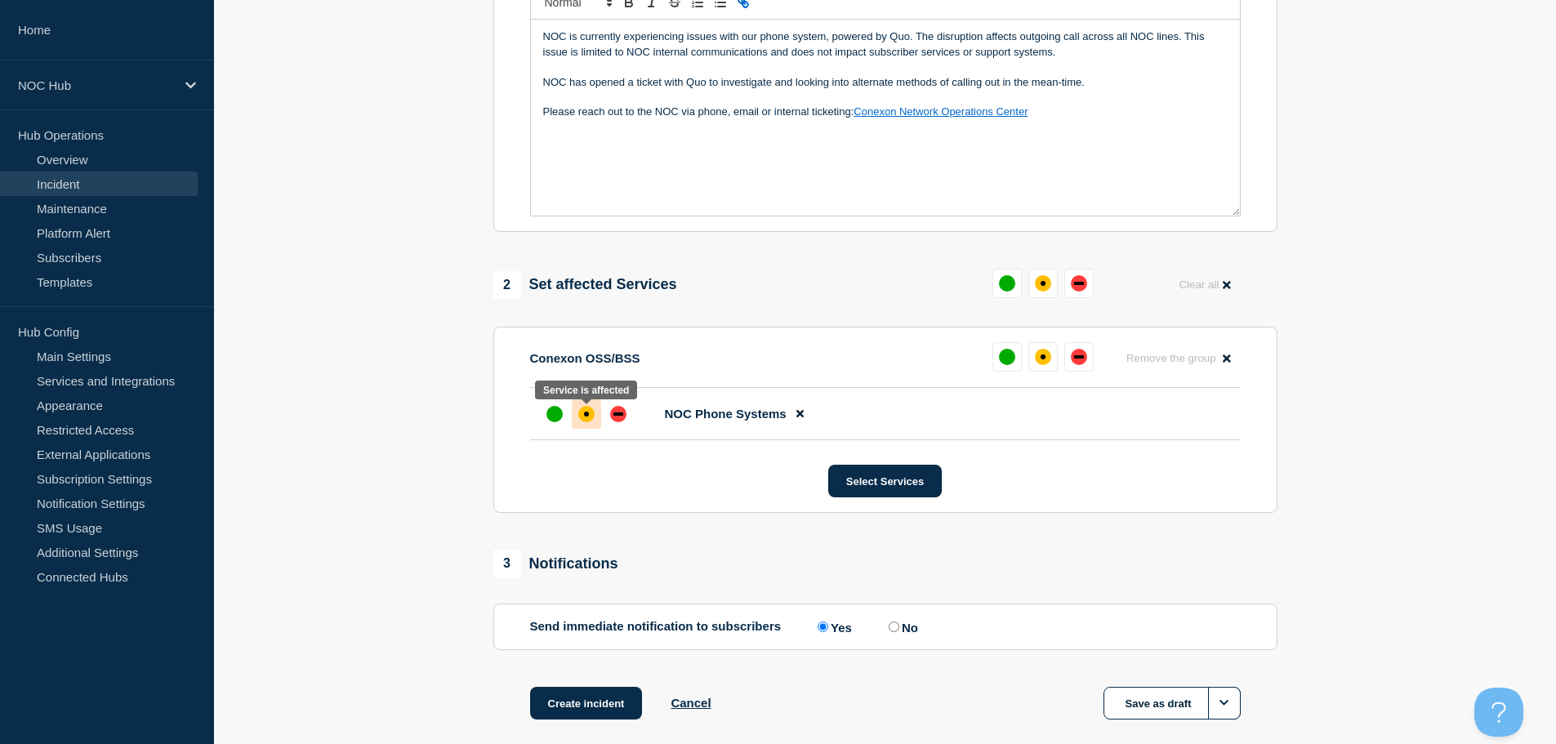
click at [579, 416] on div "affected" at bounding box center [586, 414] width 16 height 16
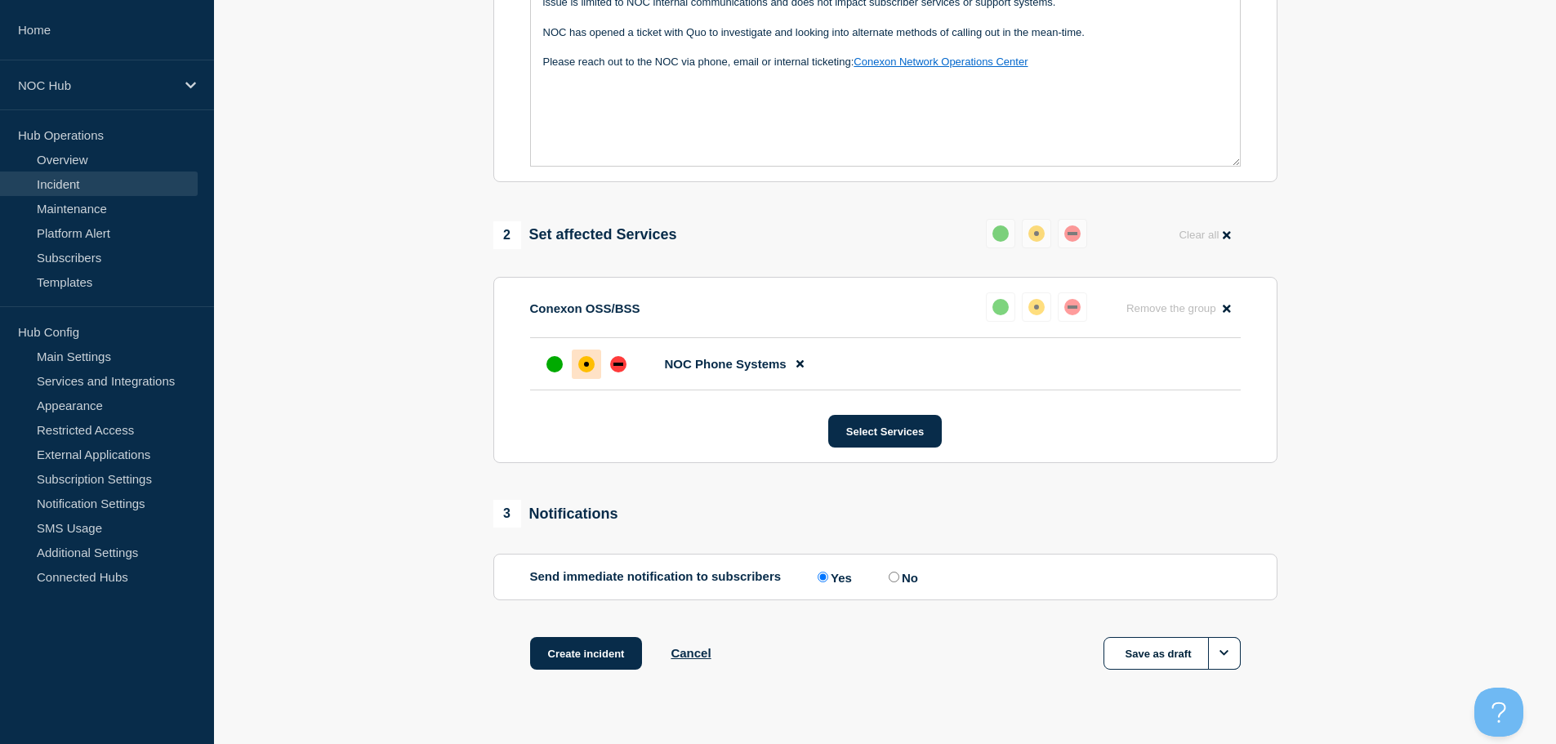
scroll to position [486, 0]
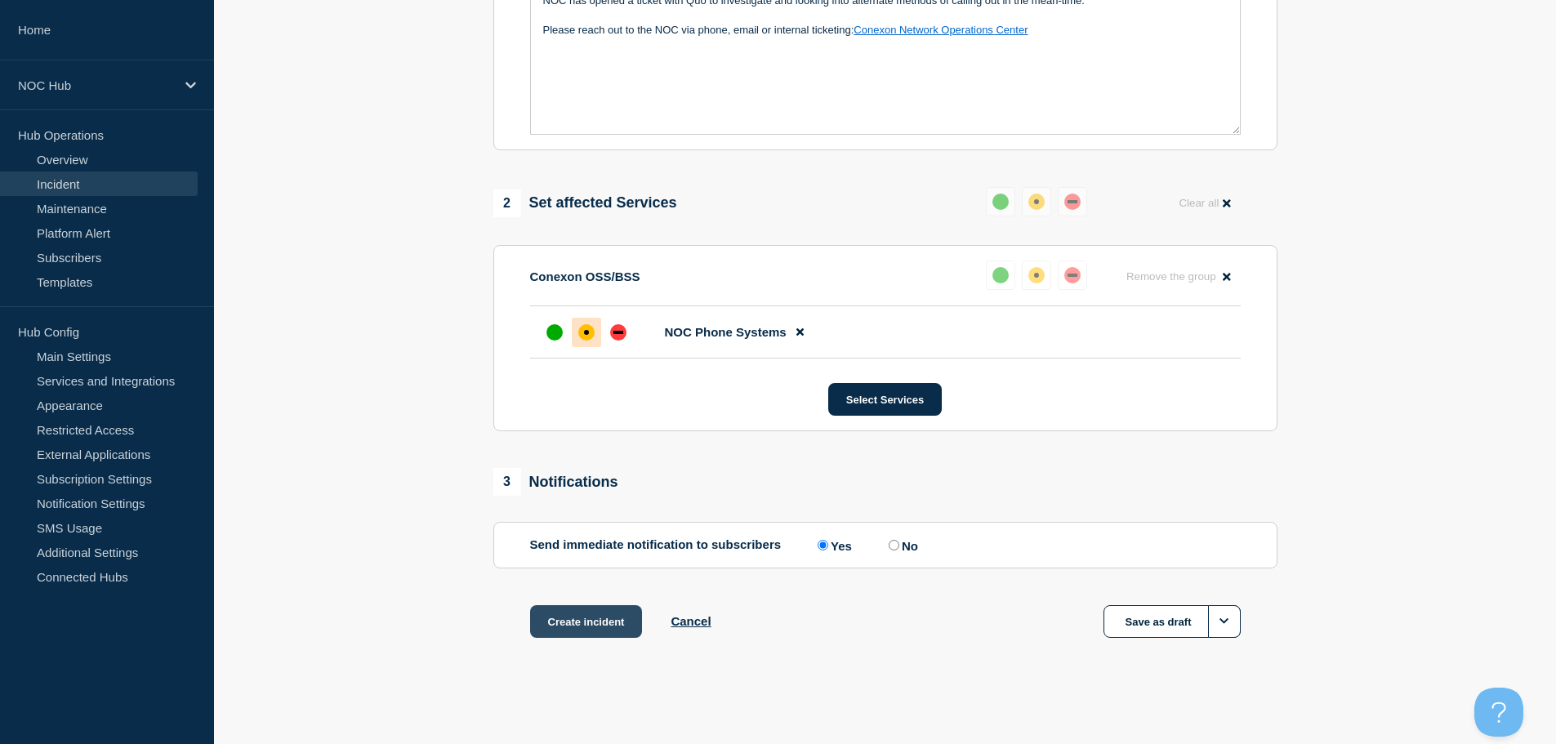
click at [602, 613] on button "Create incident" at bounding box center [586, 621] width 113 height 33
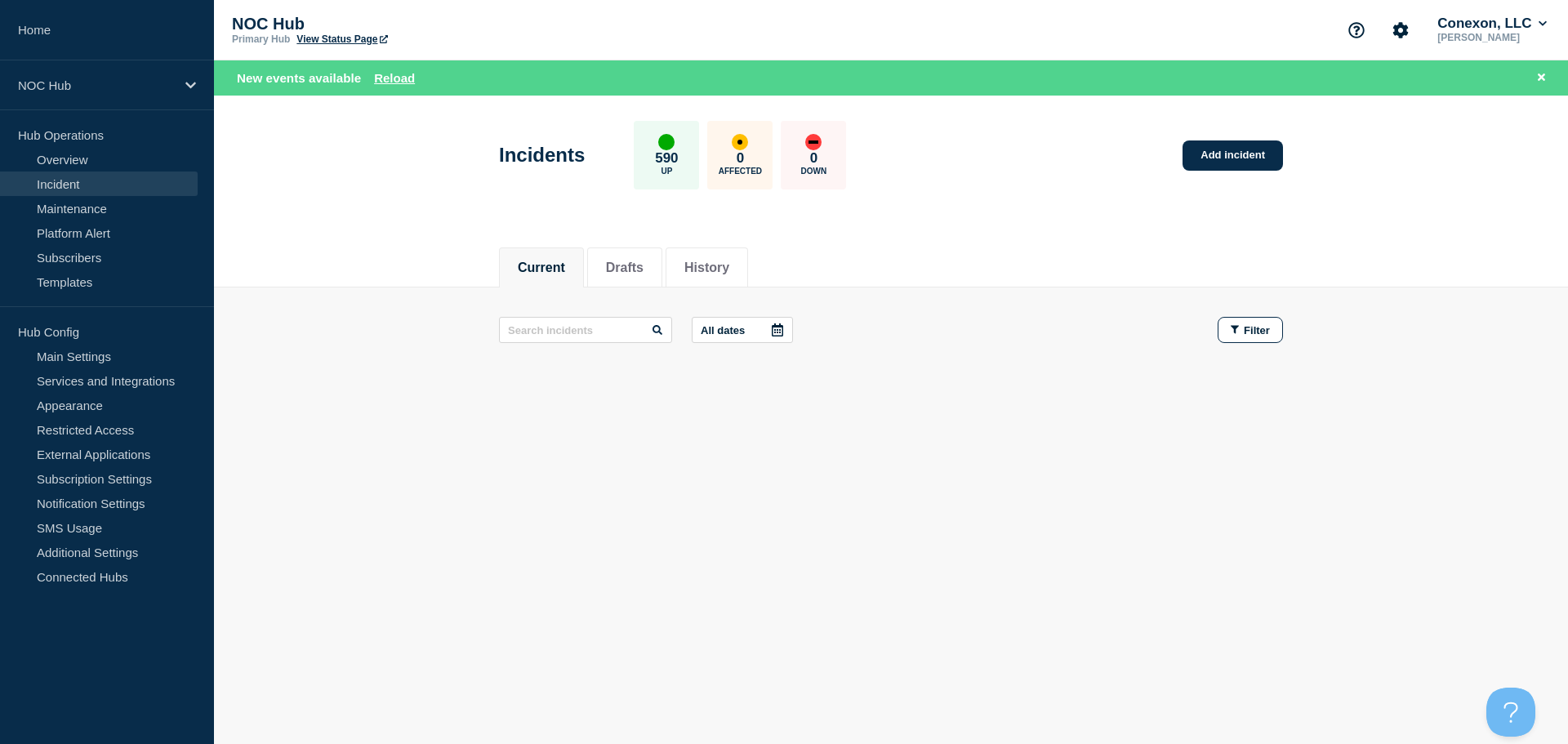
click at [774, 484] on div "Current Drafts History Current Drafts History All dates Filter" at bounding box center [891, 370] width 1354 height 278
click at [70, 206] on link "Maintenance" at bounding box center [99, 208] width 198 height 25
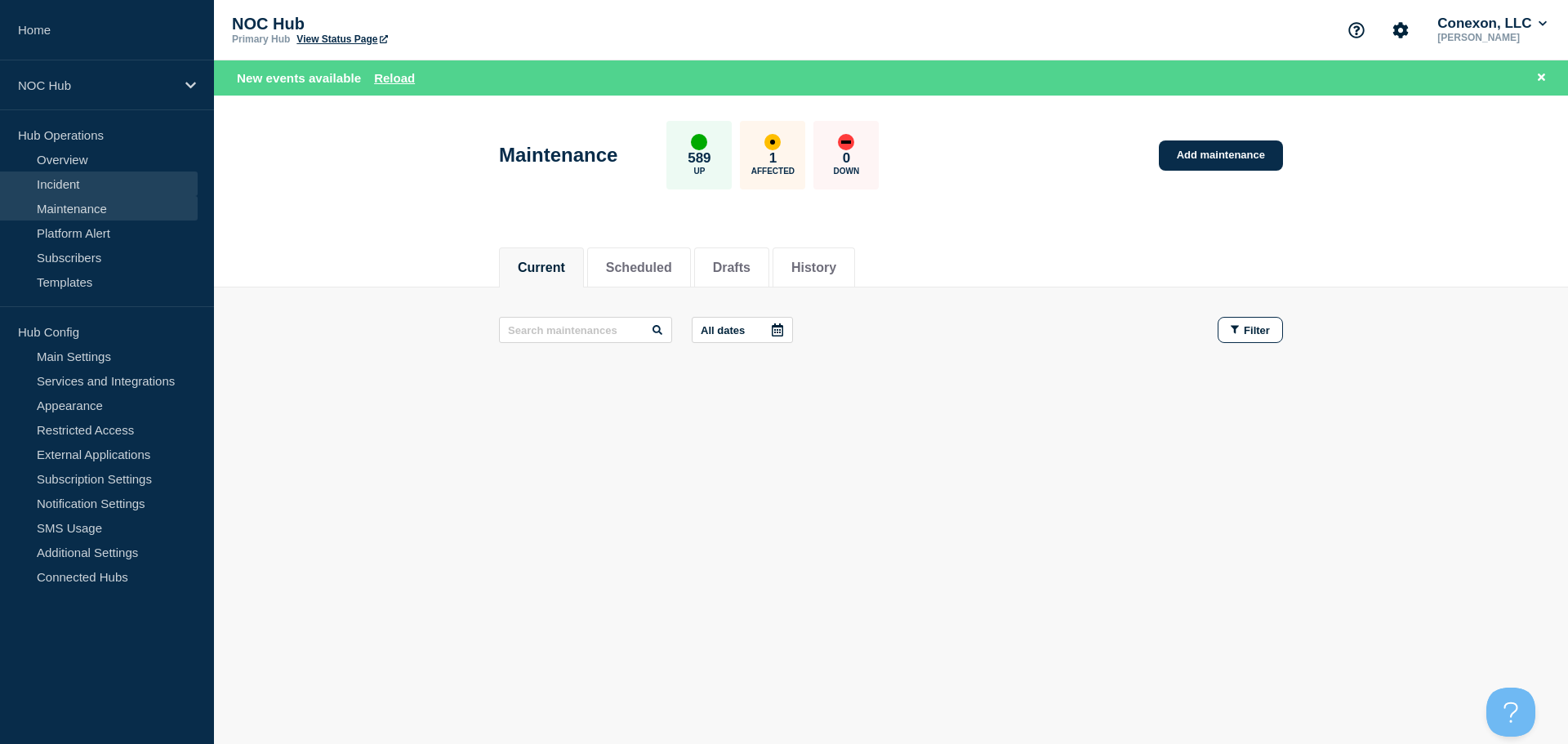
click at [77, 183] on link "Incident" at bounding box center [99, 184] width 198 height 25
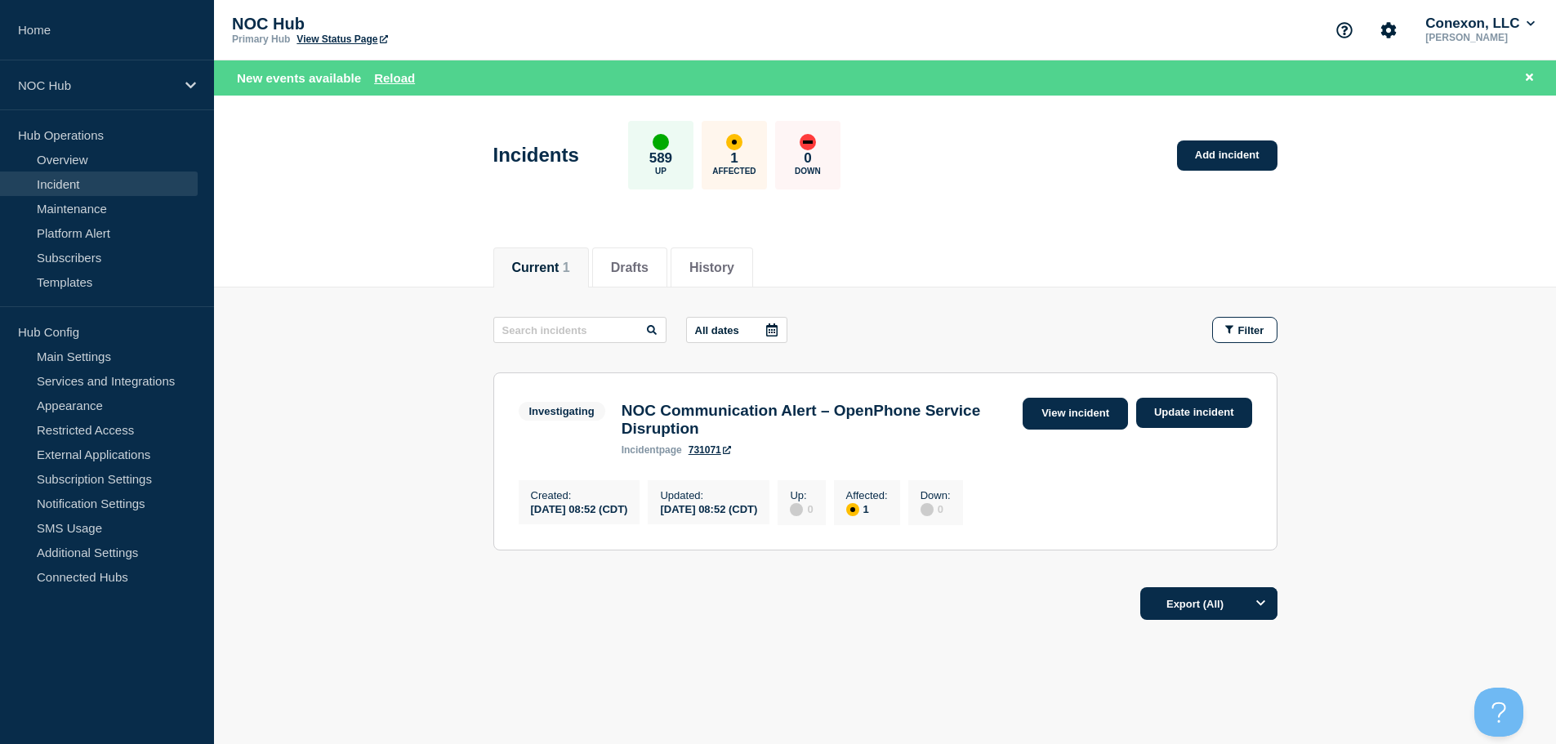
click at [1071, 411] on link "View incident" at bounding box center [1075, 414] width 105 height 32
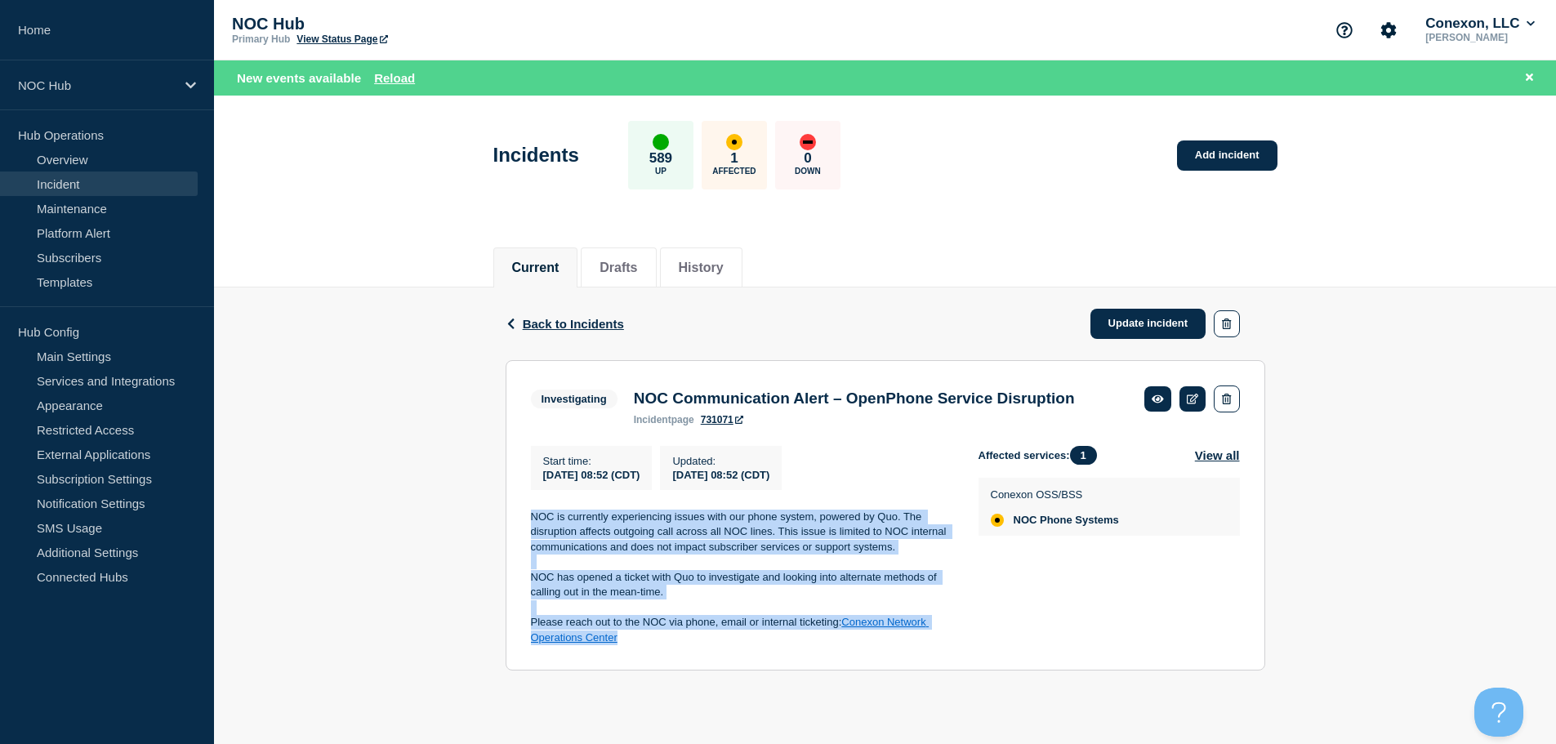
drag, startPoint x: 648, startPoint y: 666, endPoint x: 526, endPoint y: 547, distance: 170.4
click at [526, 547] on section "Investigating NOC Communication Alert – OpenPhone Service Disruption incident p…" at bounding box center [886, 515] width 760 height 310
copy div "NOC is currently experiencing issues with our phone system, powered by Quo. The…"
click at [1144, 328] on link "Update incident" at bounding box center [1148, 324] width 116 height 30
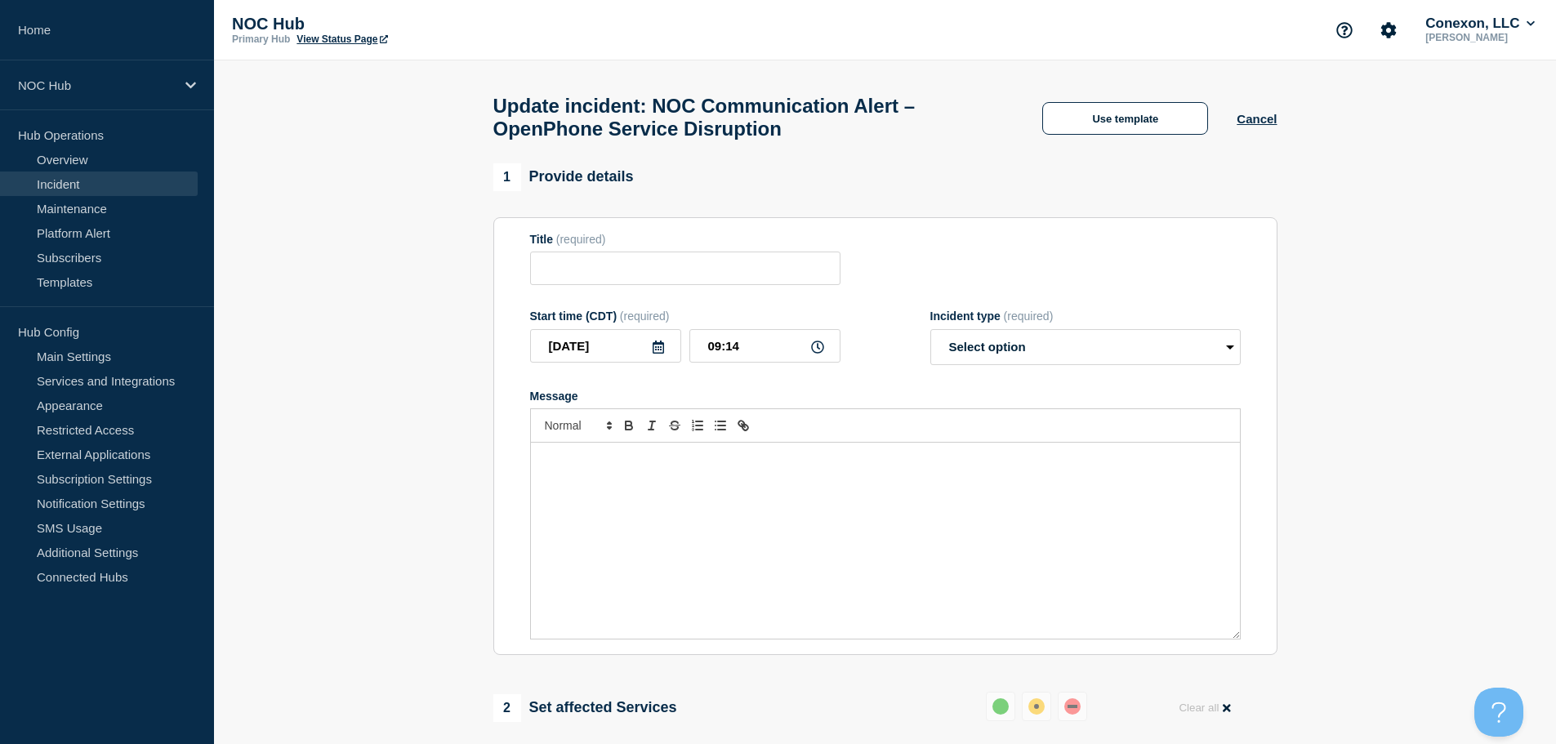
click at [596, 498] on div "Message" at bounding box center [885, 541] width 709 height 196
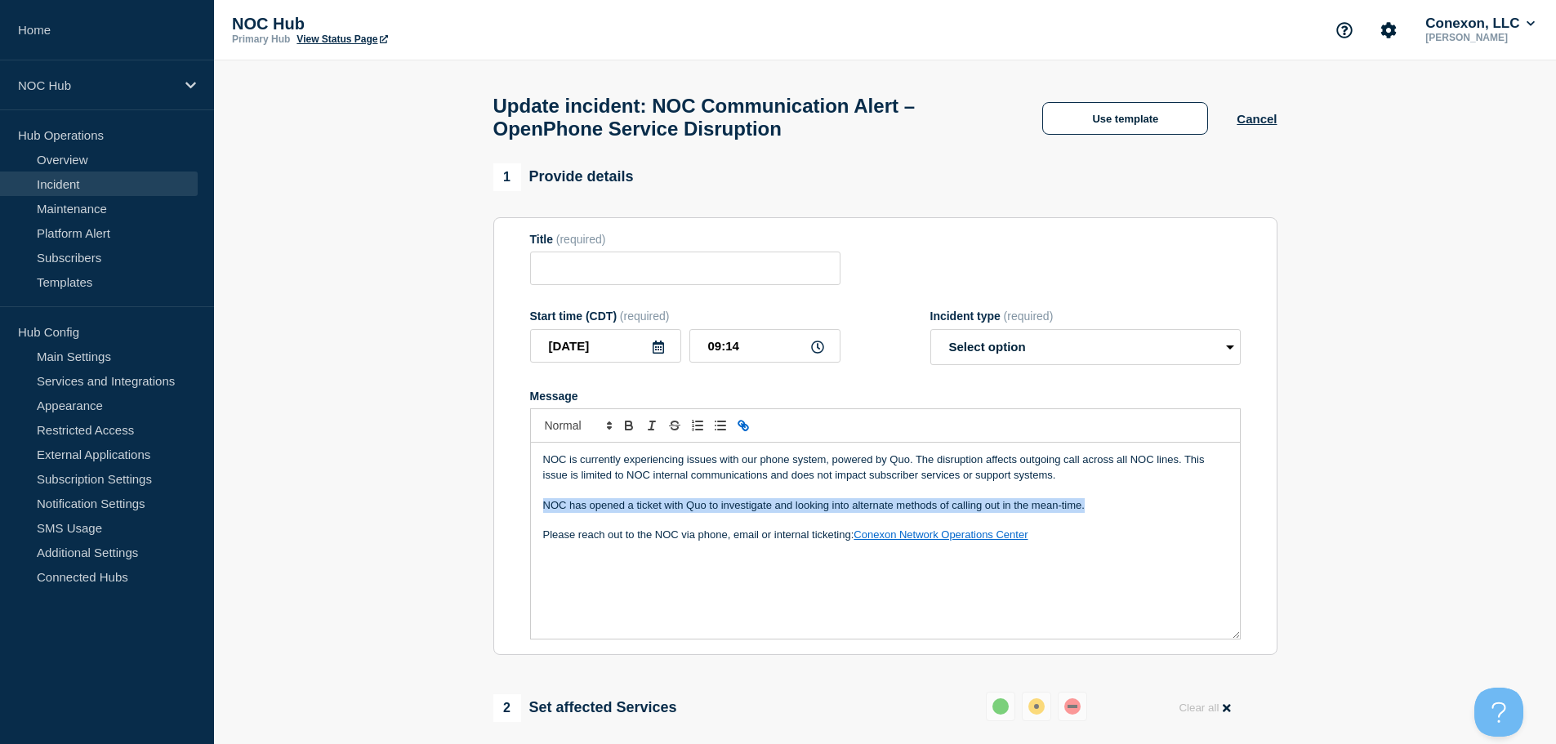
drag, startPoint x: 542, startPoint y: 517, endPoint x: 1124, endPoint y: 515, distance: 581.5
click at [1124, 513] on p "NOC has opened a ticket with Quo to investigate and looking into alternate meth…" at bounding box center [885, 505] width 684 height 15
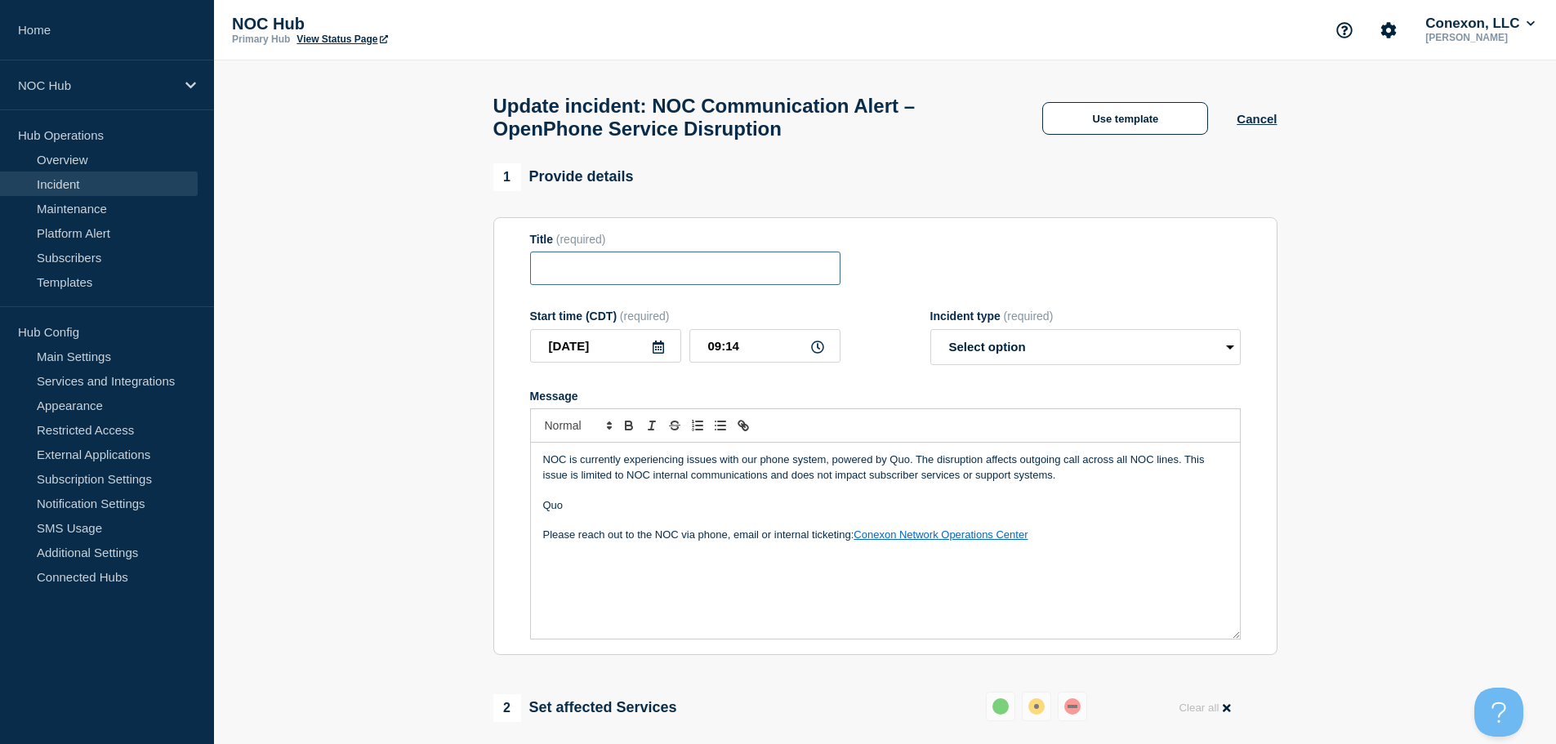
drag, startPoint x: 782, startPoint y: 277, endPoint x: 716, endPoint y: 277, distance: 66.2
click at [716, 277] on input "Title" at bounding box center [685, 268] width 310 height 33
type input "NOC Communication Alert – Quo Service Disruption"
click at [595, 513] on p "Quo" at bounding box center [885, 505] width 684 height 15
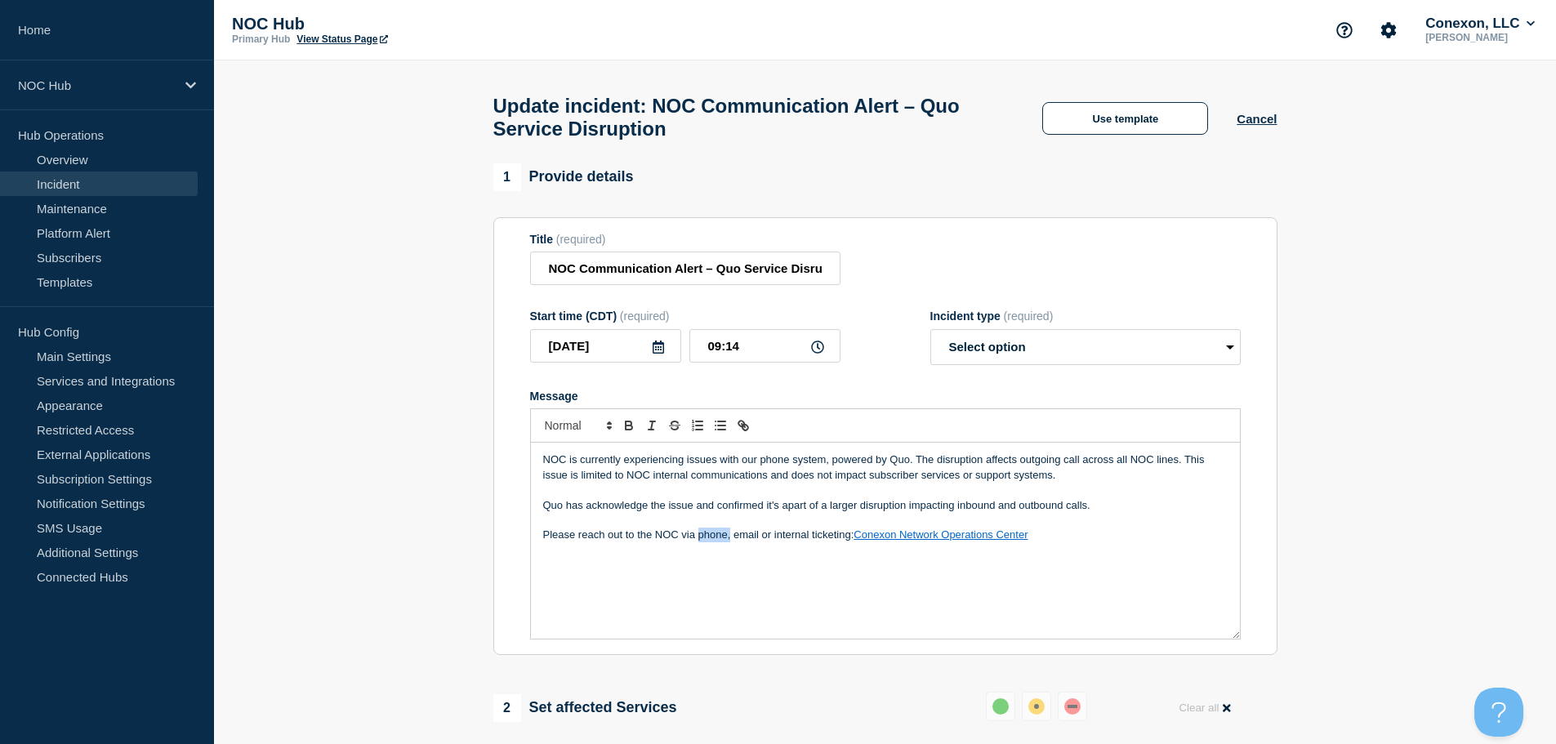
drag, startPoint x: 732, startPoint y: 546, endPoint x: 699, endPoint y: 542, distance: 32.9
click at [699, 542] on p "Please reach out to the NOC via phone, email or internal ticketing: Conexon Net…" at bounding box center [885, 535] width 684 height 15
click at [1041, 542] on p "Please reach out to the NOC via email or internal ticketing: Conexon Network Op…" at bounding box center [885, 535] width 684 height 15
drag, startPoint x: 826, startPoint y: 561, endPoint x: 540, endPoint y: 561, distance: 285.9
click at [540, 561] on div "NOC is currently experiencing issues with our phone system, powered by Quo. The…" at bounding box center [885, 541] width 709 height 196
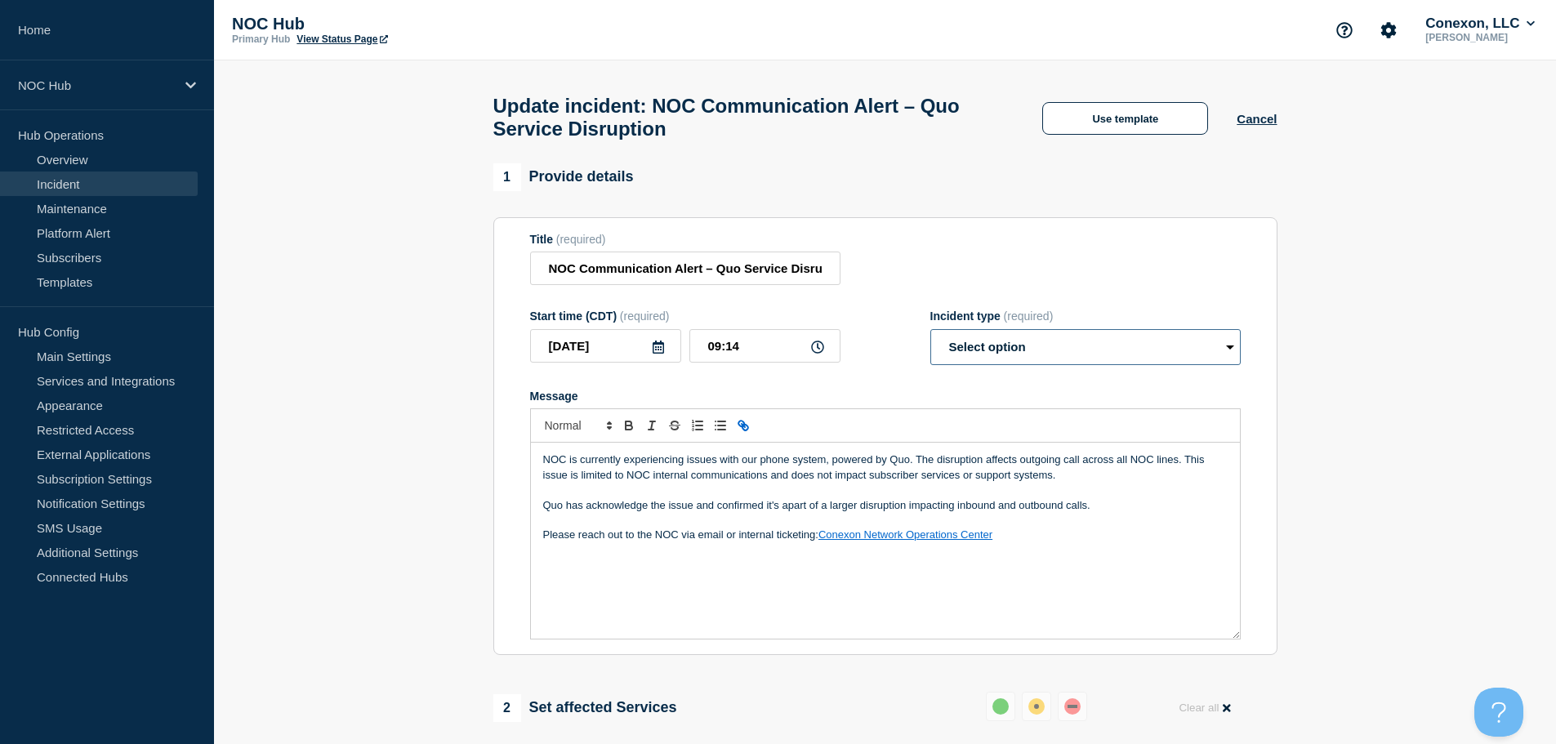
click at [958, 351] on select "Select option Investigating Identified Monitoring Resolved" at bounding box center [1085, 347] width 310 height 36
select select "monitoring"
click at [930, 337] on select "Select option Investigating Identified Monitoring Resolved" at bounding box center [1085, 347] width 310 height 36
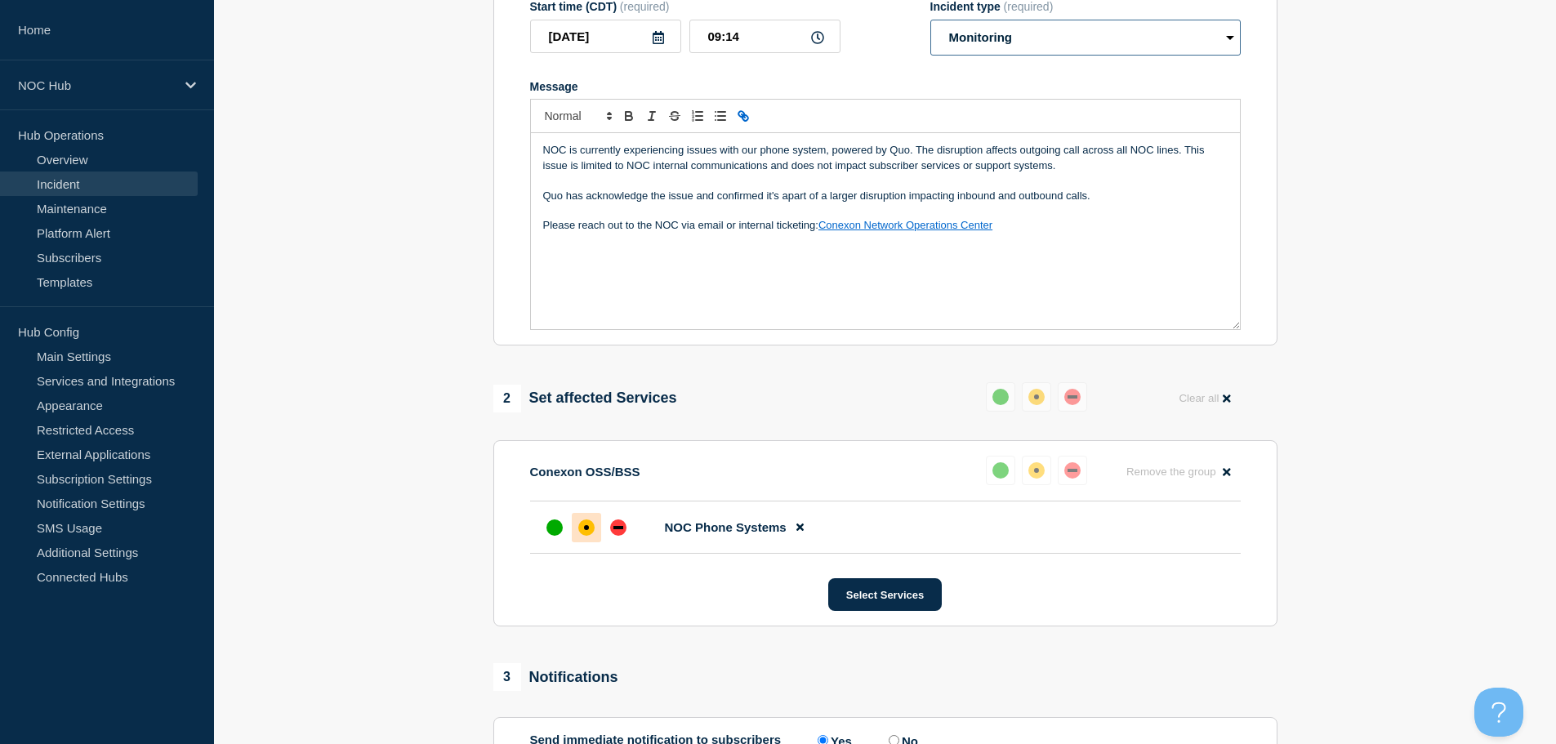
scroll to position [163, 0]
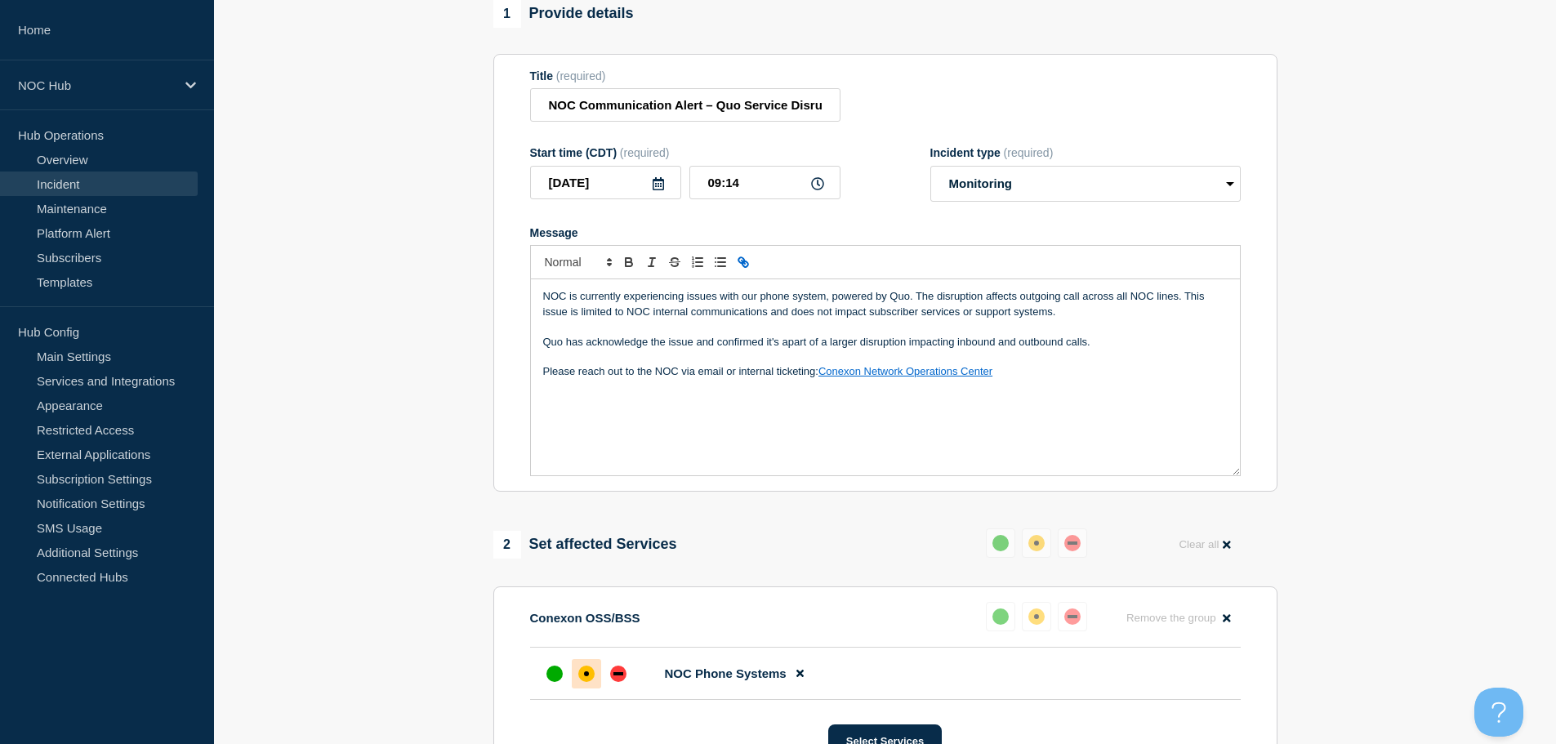
click at [1023, 302] on p "NOC is currently experiencing issues with our phone system, powered by Quo. The…" at bounding box center [885, 304] width 684 height 30
drag, startPoint x: 903, startPoint y: 351, endPoint x: 1128, endPoint y: 358, distance: 224.7
click at [1128, 358] on div "NOC is currently experiencing issues with our phone system, powered by Quo. The…" at bounding box center [885, 377] width 709 height 196
click at [1128, 358] on p "Message" at bounding box center [885, 357] width 684 height 15
drag, startPoint x: 1096, startPoint y: 351, endPoint x: 905, endPoint y: 348, distance: 191.2
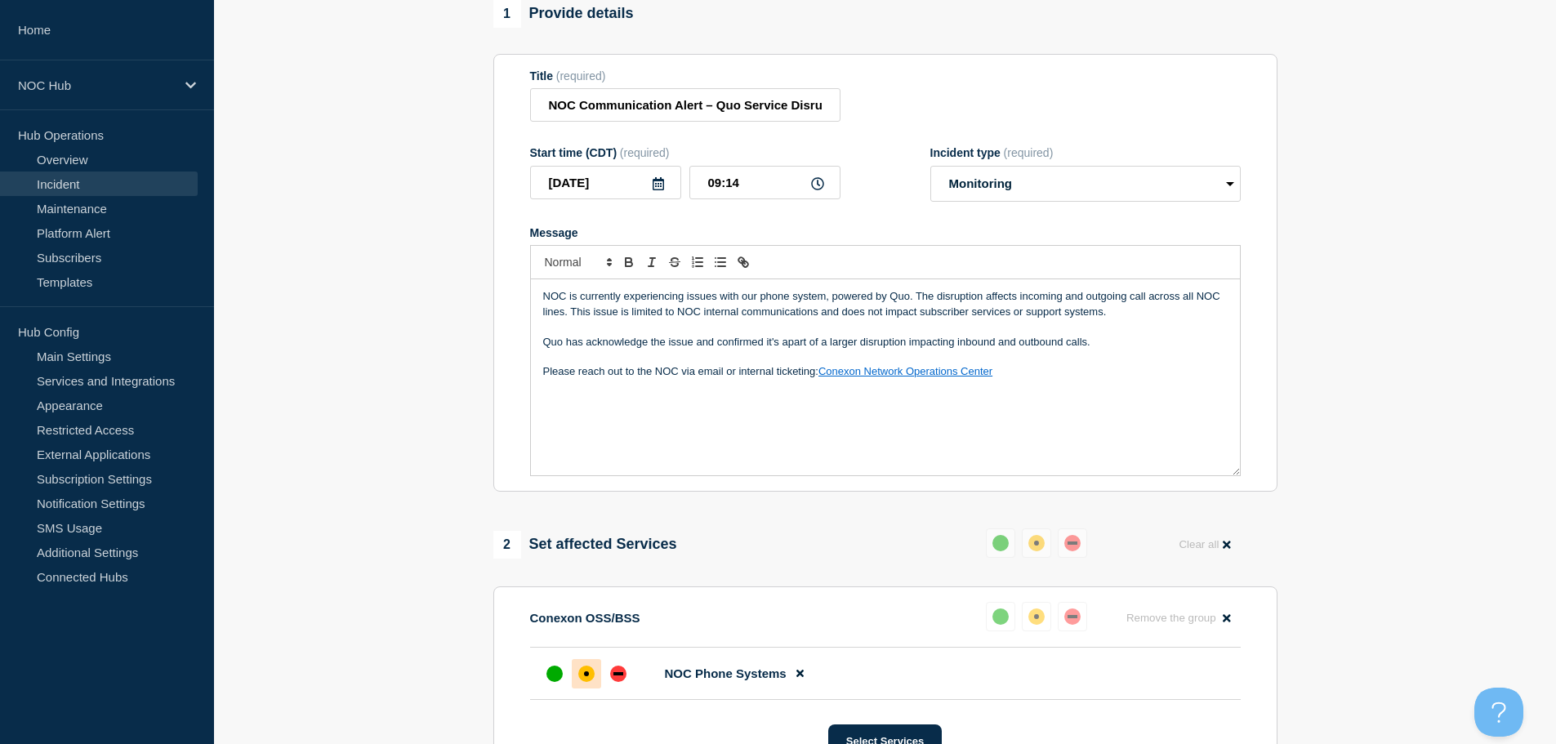
click at [905, 348] on p "Quo has acknowledge the issue and confirmed it's apart of a larger disruption i…" at bounding box center [885, 342] width 684 height 15
drag, startPoint x: 785, startPoint y: 363, endPoint x: 911, endPoint y: 343, distance: 127.3
click at [911, 343] on p "Quo has acknowledge the issue and confirmed it's apart of a larger disruption. …" at bounding box center [885, 350] width 684 height 30
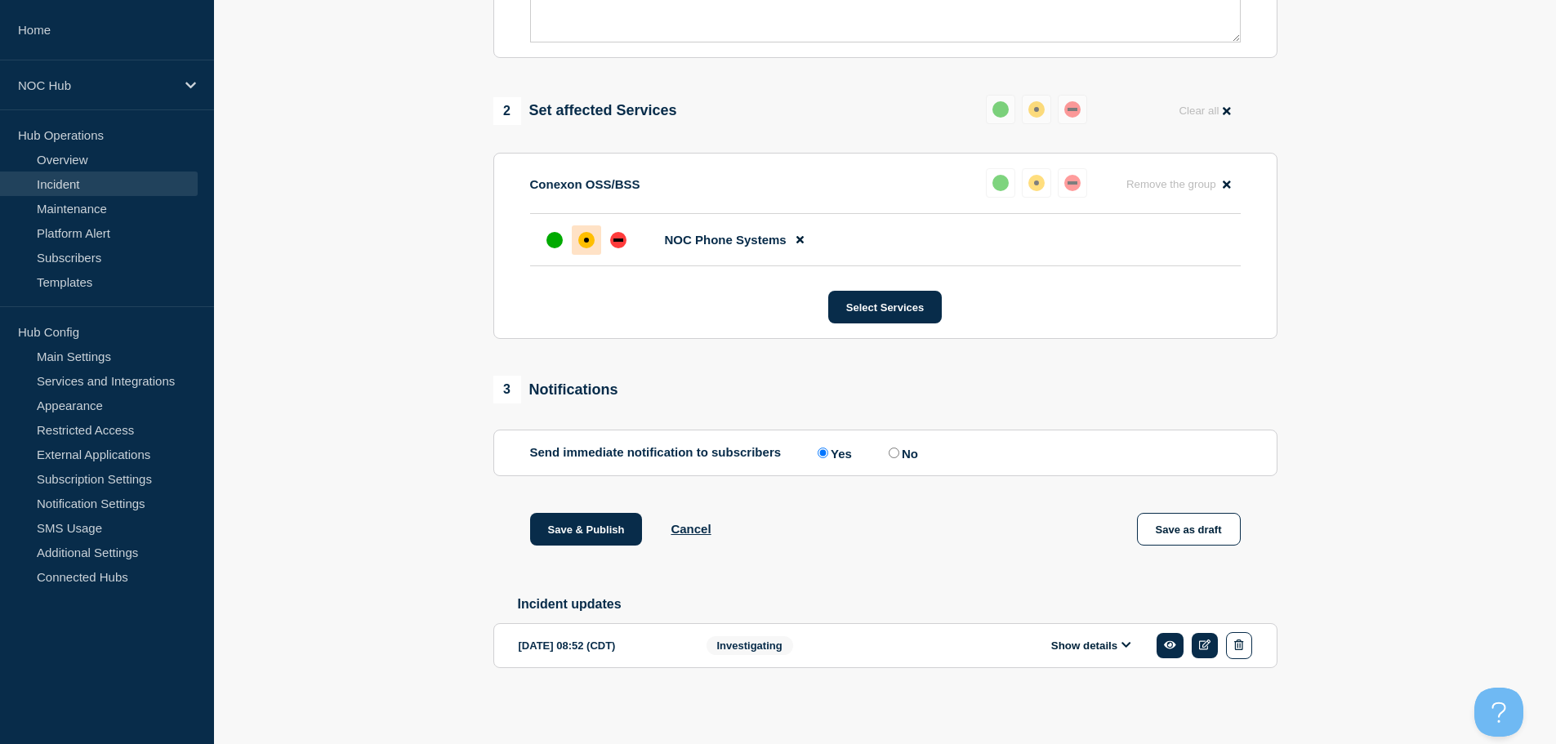
scroll to position [609, 0]
click at [577, 528] on button "Save & Publish" at bounding box center [586, 529] width 113 height 33
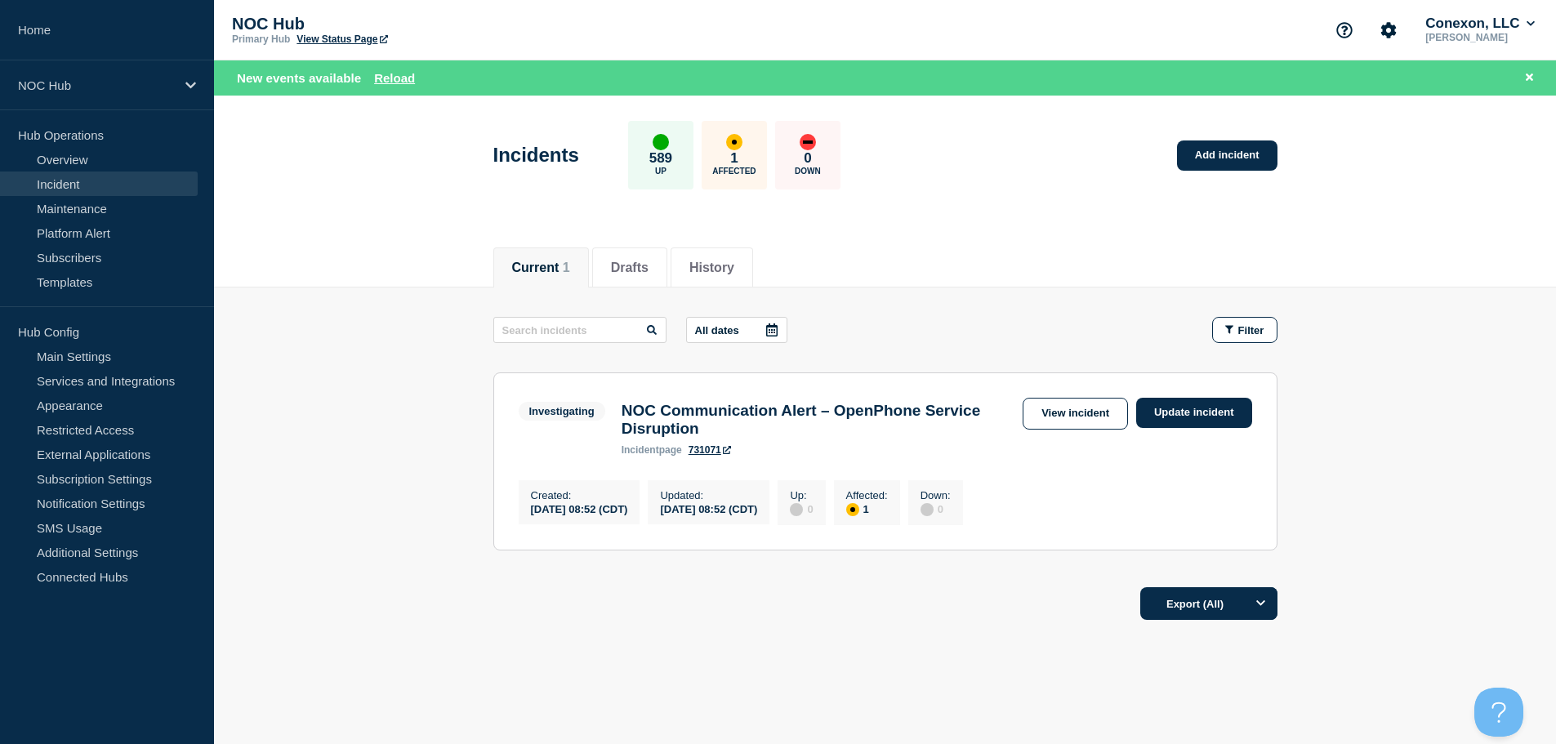
click at [246, 265] on div "Current 1 Drafts History" at bounding box center [885, 259] width 1342 height 56
click at [100, 193] on link "Incident" at bounding box center [99, 184] width 198 height 25
